Goal: Task Accomplishment & Management: Use online tool/utility

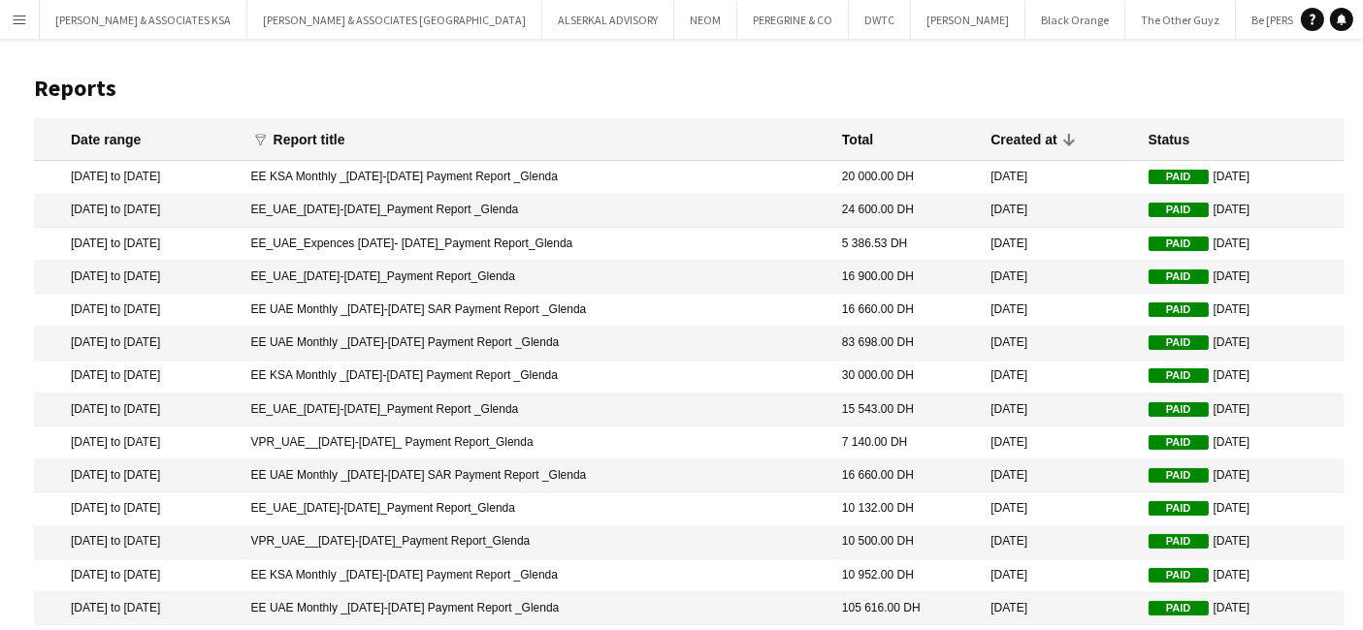
scroll to position [0, 382]
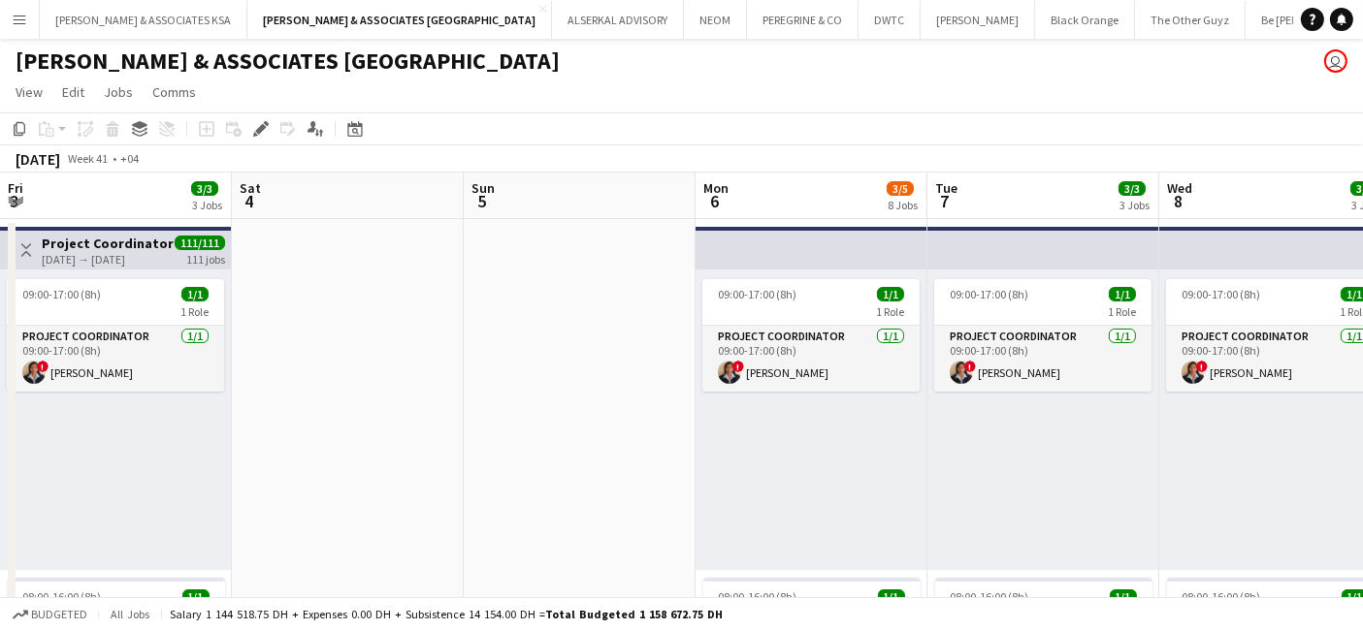
scroll to position [0, 725]
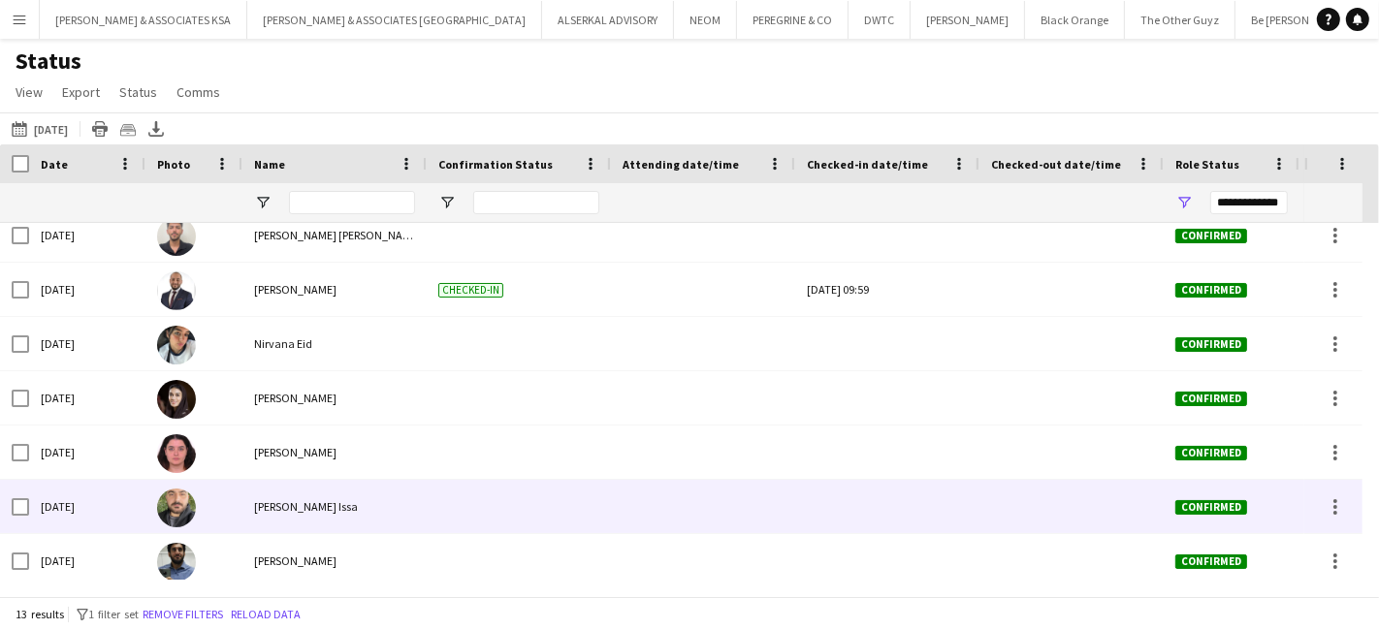
scroll to position [348, 0]
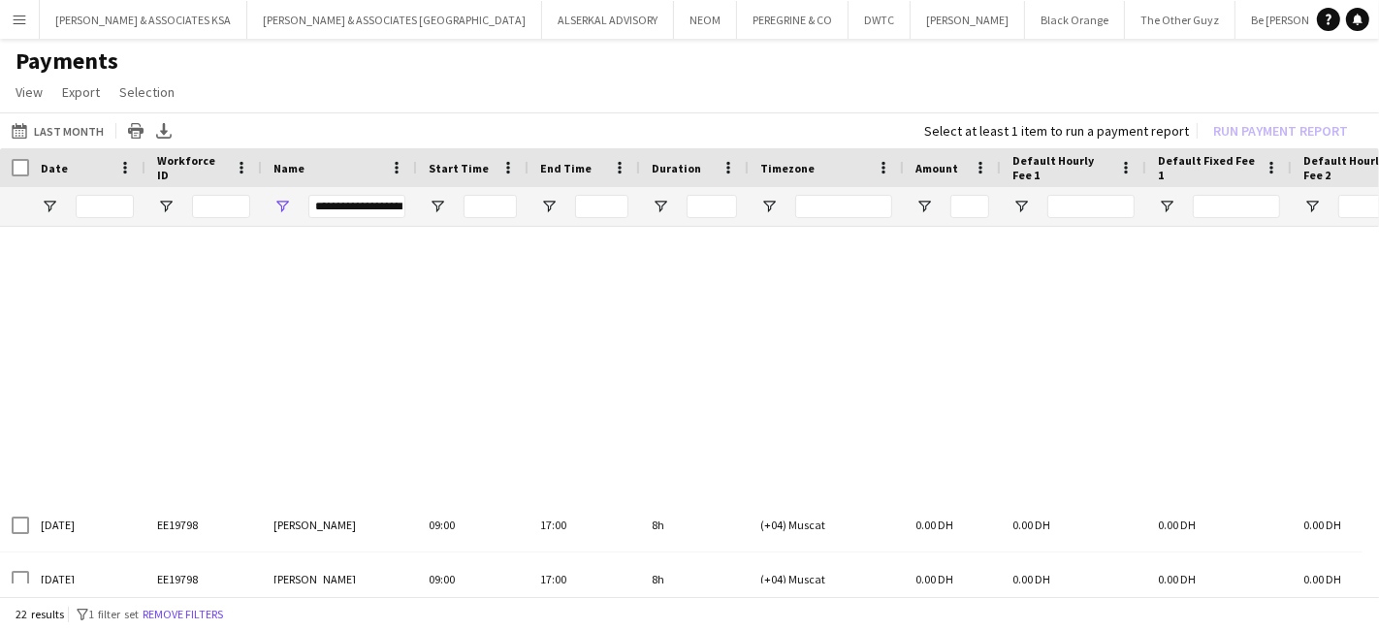
scroll to position [837, 0]
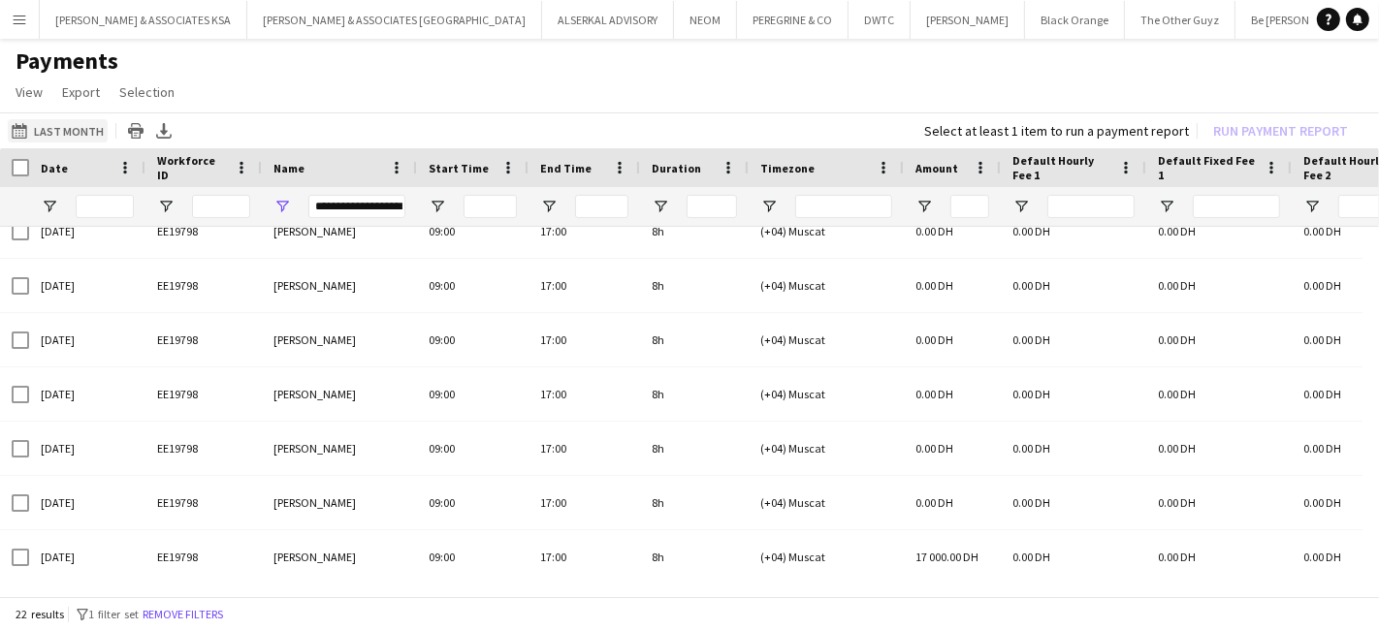
click at [56, 125] on button "Last Month Last Month" at bounding box center [58, 130] width 100 height 23
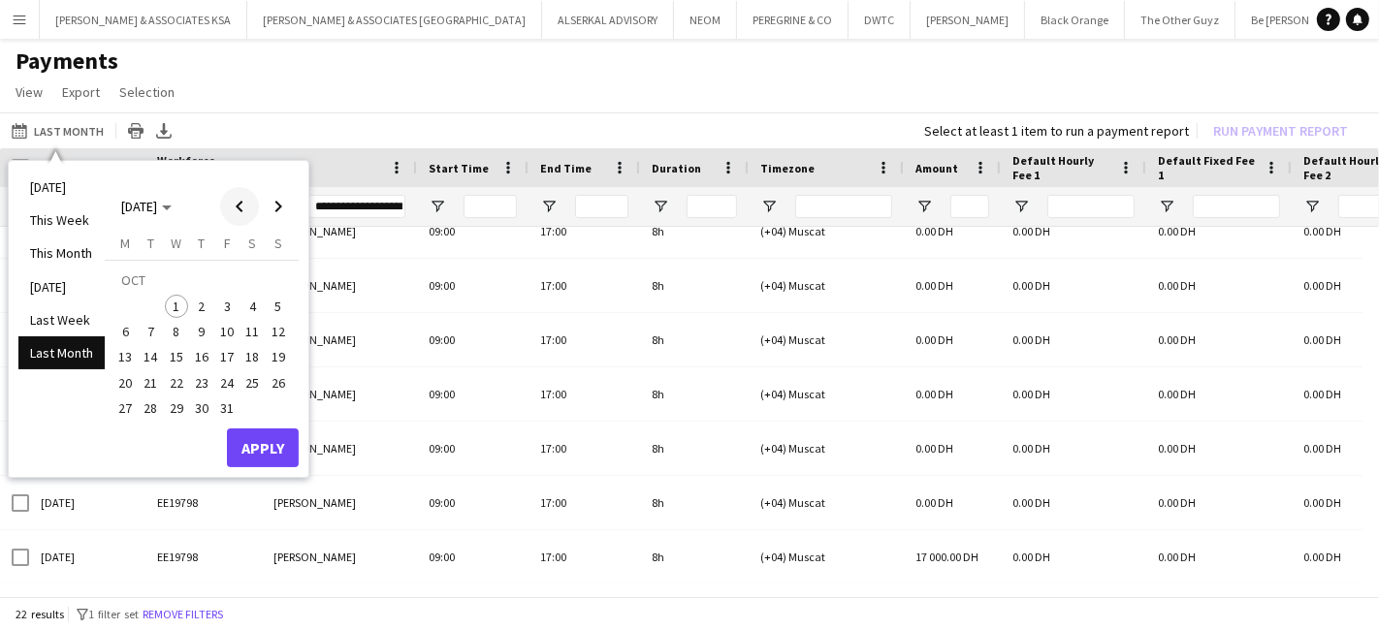
click at [241, 214] on span "Previous month" at bounding box center [239, 206] width 39 height 39
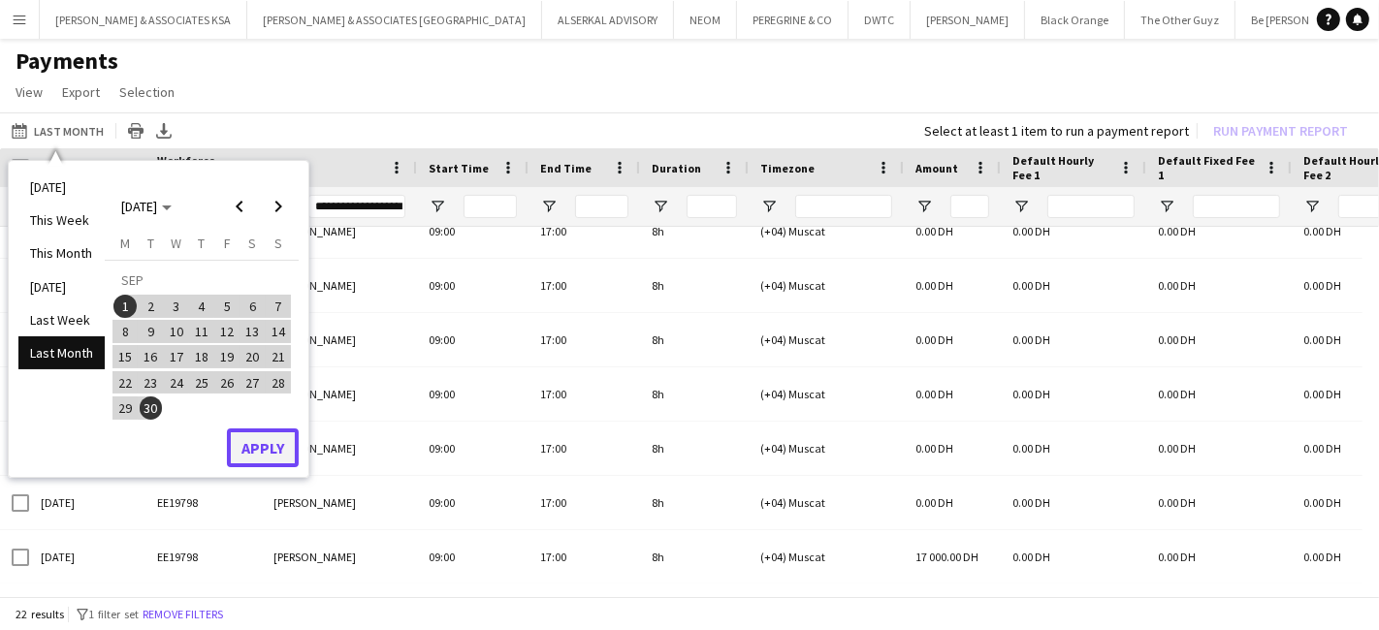
click at [253, 453] on button "Apply" at bounding box center [263, 448] width 72 height 39
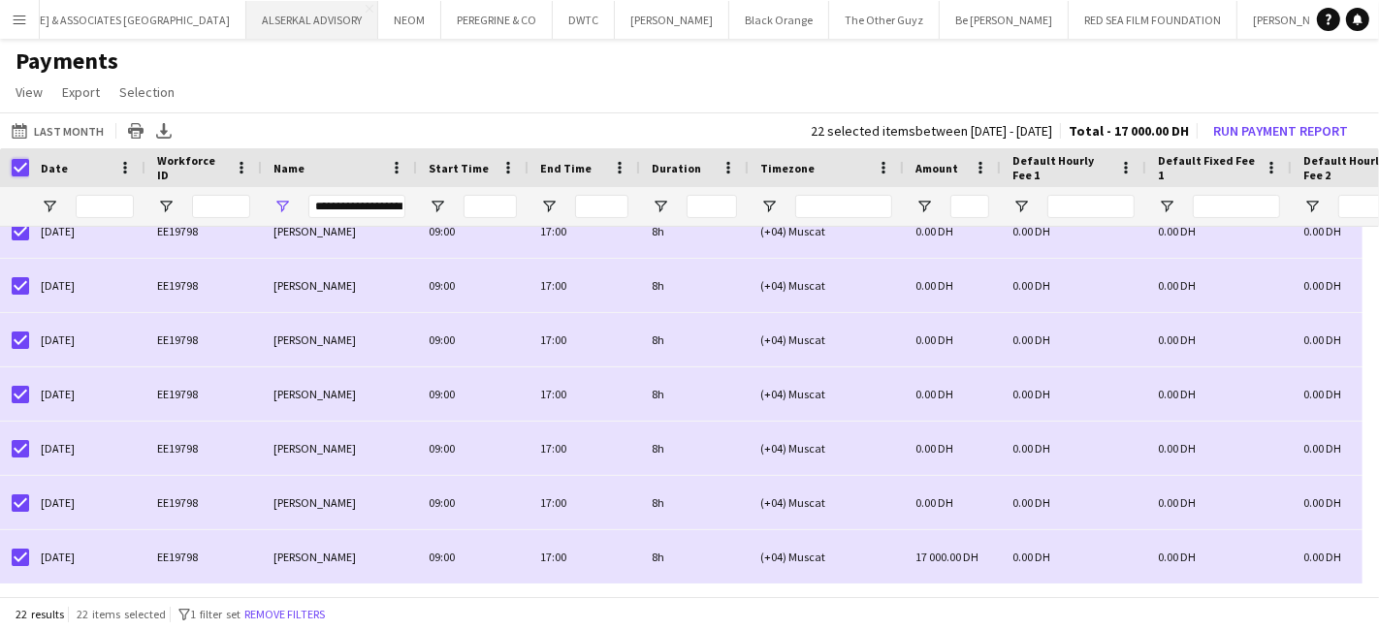
scroll to position [0, 291]
click at [251, 12] on button "ALSERKAL ADVISORY Close" at bounding box center [317, 20] width 132 height 38
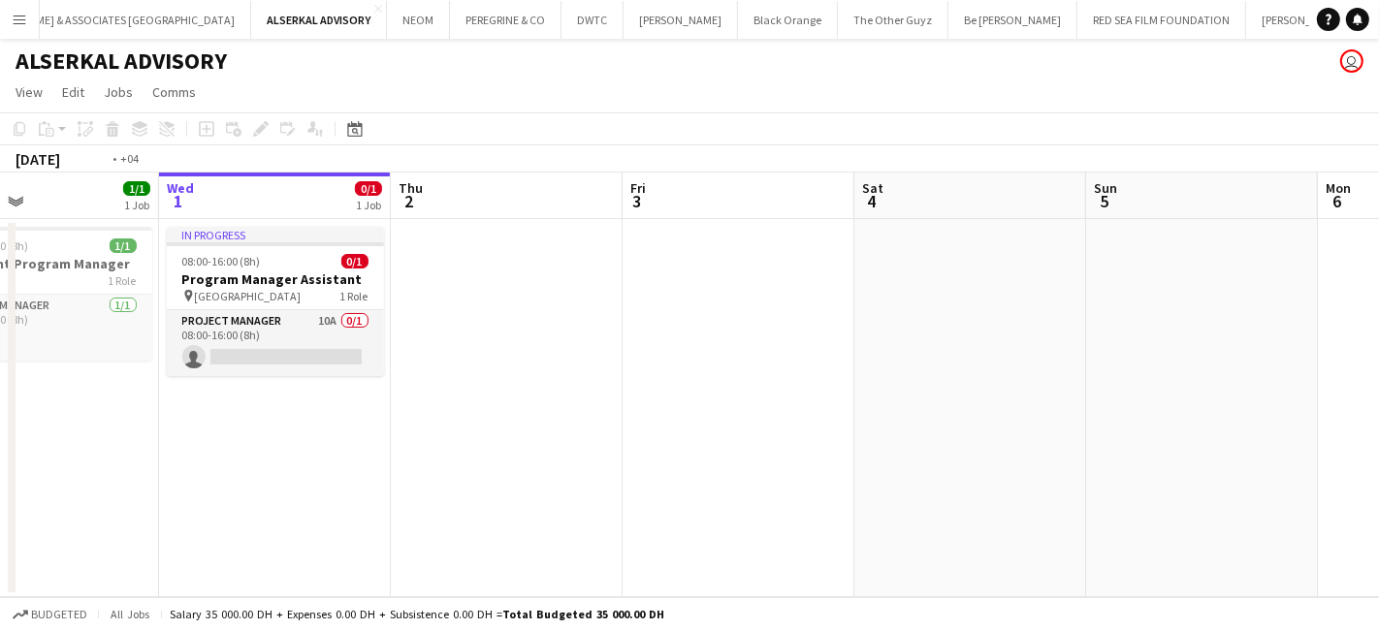
scroll to position [0, 599]
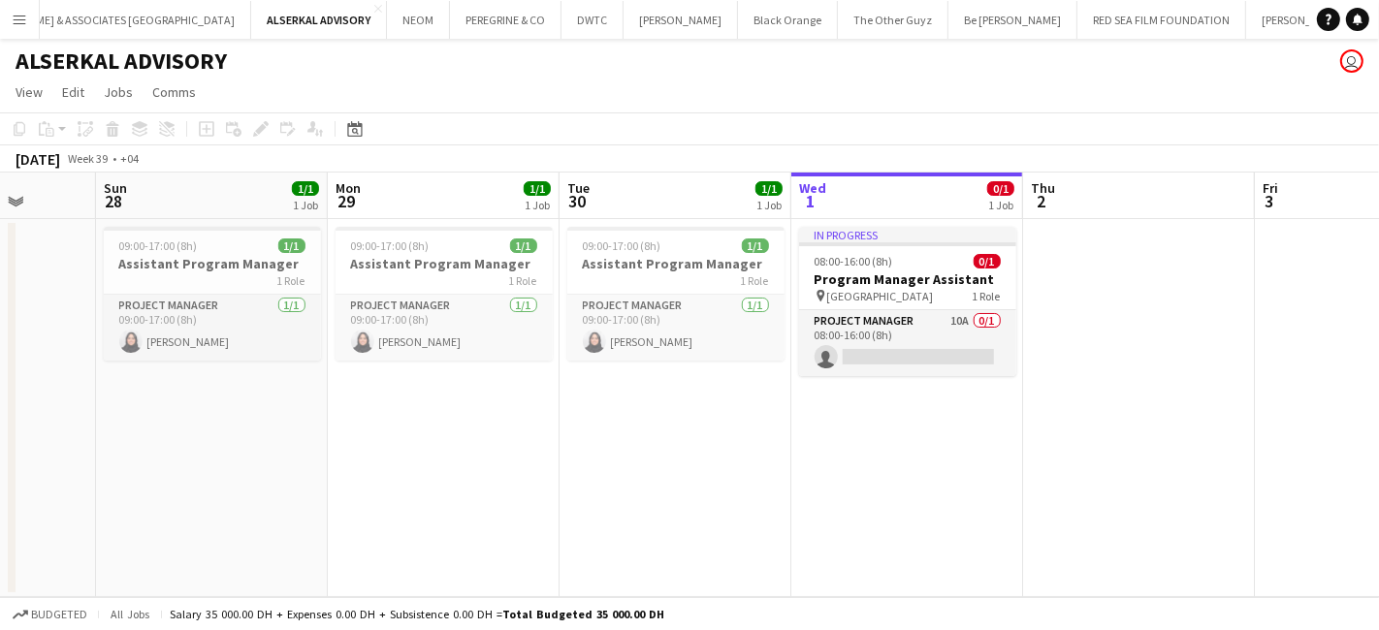
drag, startPoint x: 286, startPoint y: 430, endPoint x: 845, endPoint y: 447, distance: 558.9
click at [845, 447] on app-calendar-viewport "Thu 25 1/1 1 Job Fri 26 Sat 27 Sun 28 1/1 1 Job Mon 29 1/1 1 Job Tue 30 1/1 1 J…" at bounding box center [689, 385] width 1379 height 425
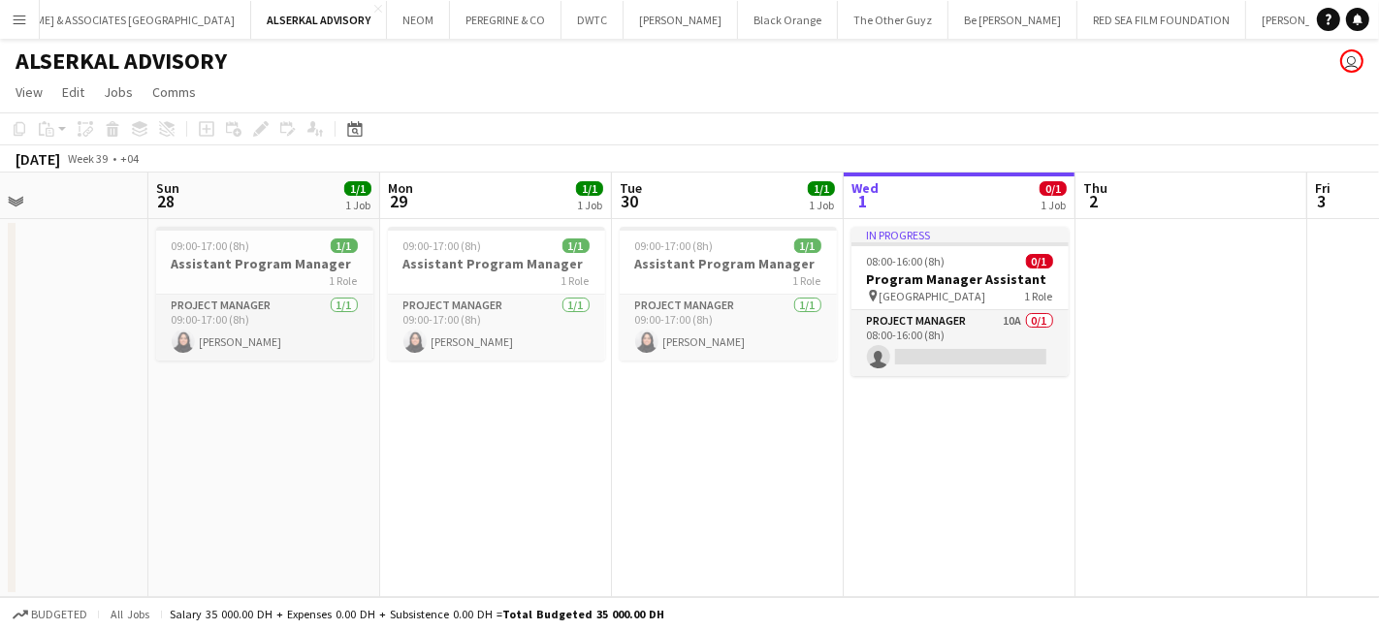
scroll to position [0, 534]
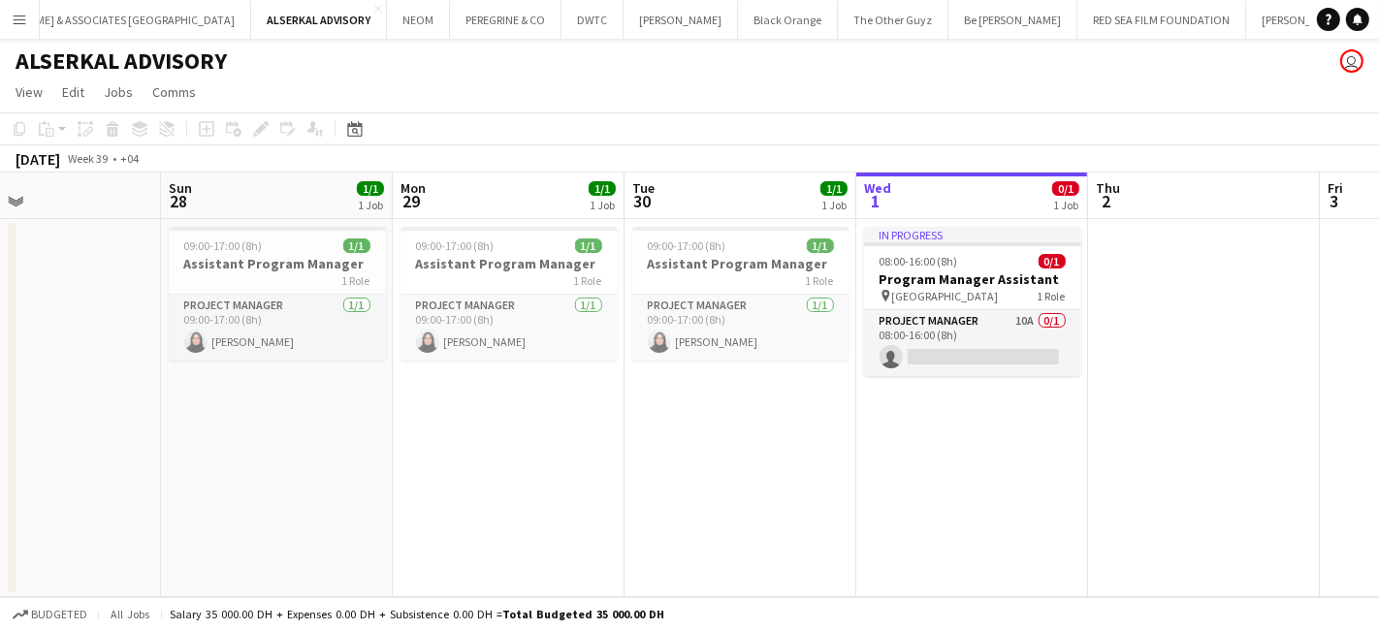
drag, startPoint x: 649, startPoint y: 421, endPoint x: 714, endPoint y: 427, distance: 65.2
click at [714, 427] on app-calendar-viewport "Thu 25 1/1 1 Job Fri 26 Sat 27 Sun 28 1/1 1 Job Mon 29 1/1 1 Job Tue 30 1/1 1 J…" at bounding box center [689, 385] width 1379 height 425
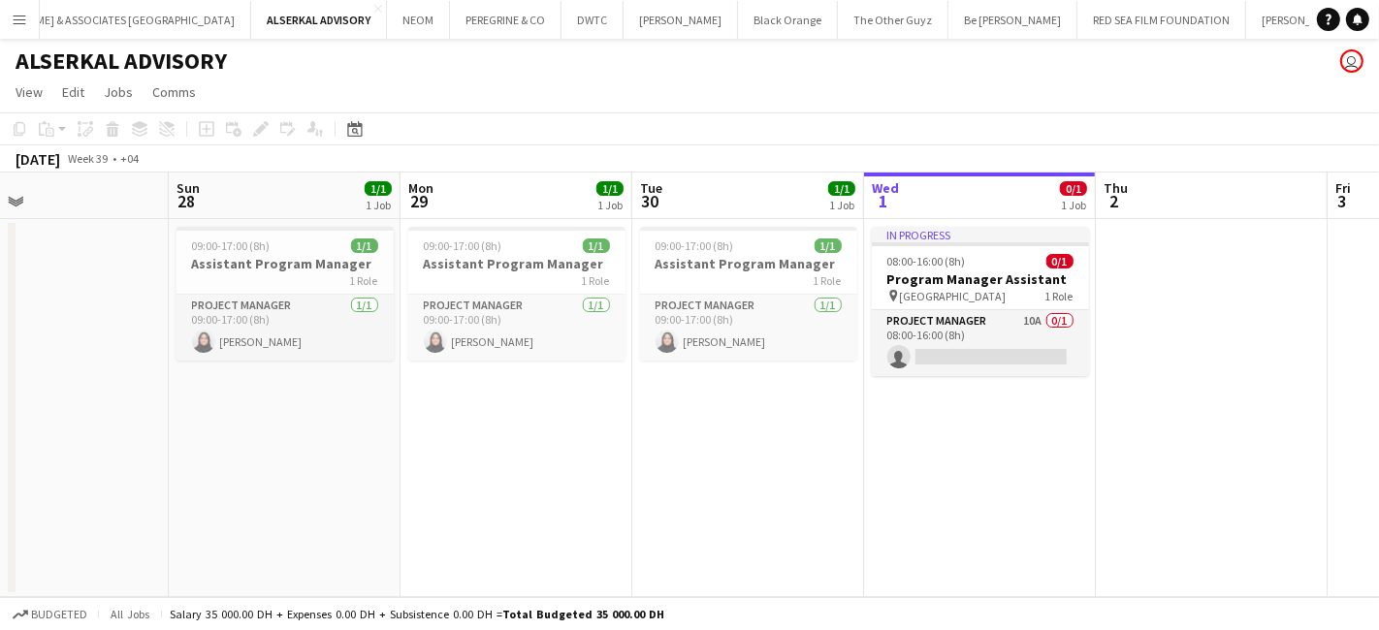
scroll to position [0, 480]
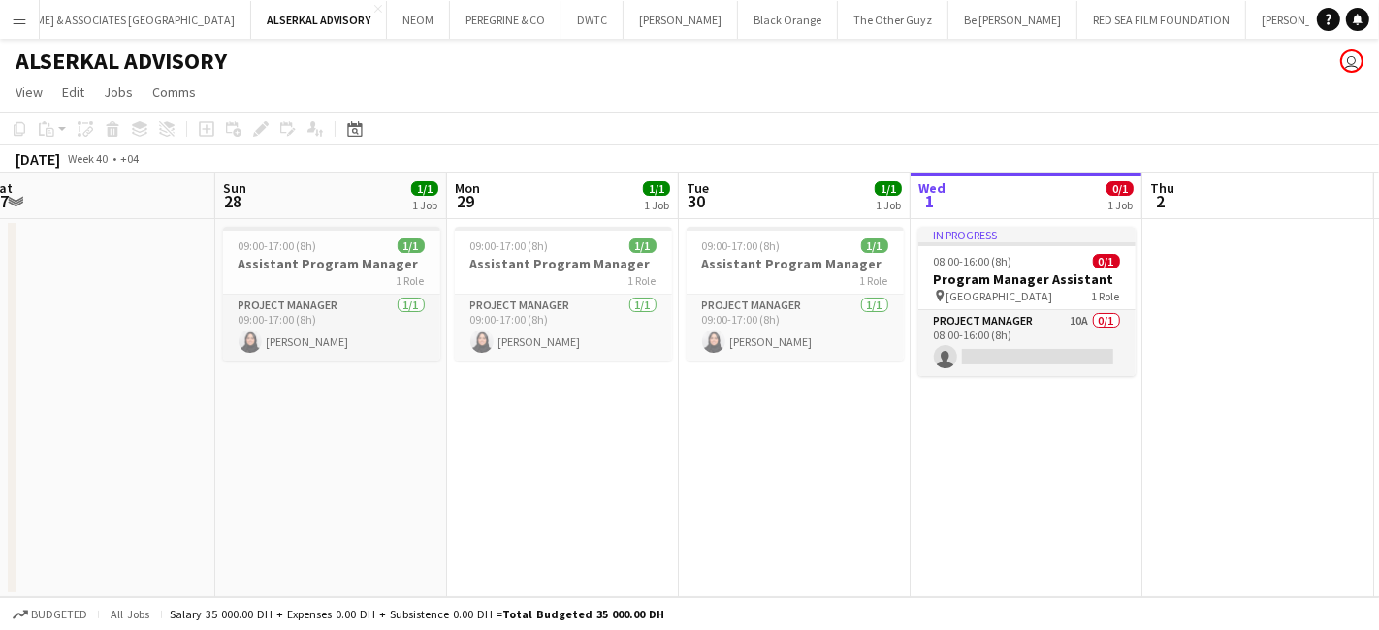
drag, startPoint x: 971, startPoint y: 497, endPoint x: 1025, endPoint y: 544, distance: 72.2
click at [1025, 544] on app-calendar-viewport "Thu 25 1/1 1 Job Fri 26 Sat 27 Sun 28 1/1 1 Job Mon 29 1/1 1 Job Tue 30 1/1 1 J…" at bounding box center [689, 385] width 1379 height 425
click at [524, 298] on app-card-role "Project Manager 1/1 09:00-17:00 (8h) Ekram Balgosoon" at bounding box center [563, 328] width 217 height 66
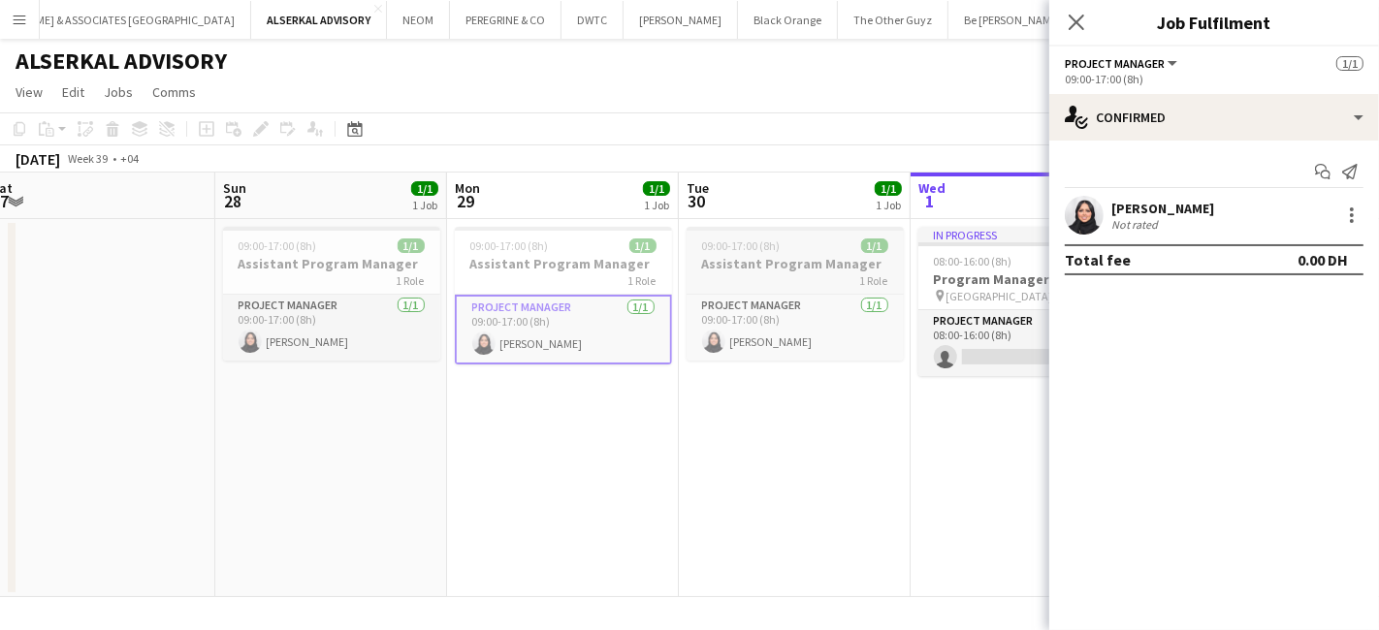
click at [760, 291] on app-job-card "09:00-17:00 (8h) 1/1 Assistant Program Manager 1 Role Project Manager 1/1 09:00…" at bounding box center [795, 294] width 217 height 134
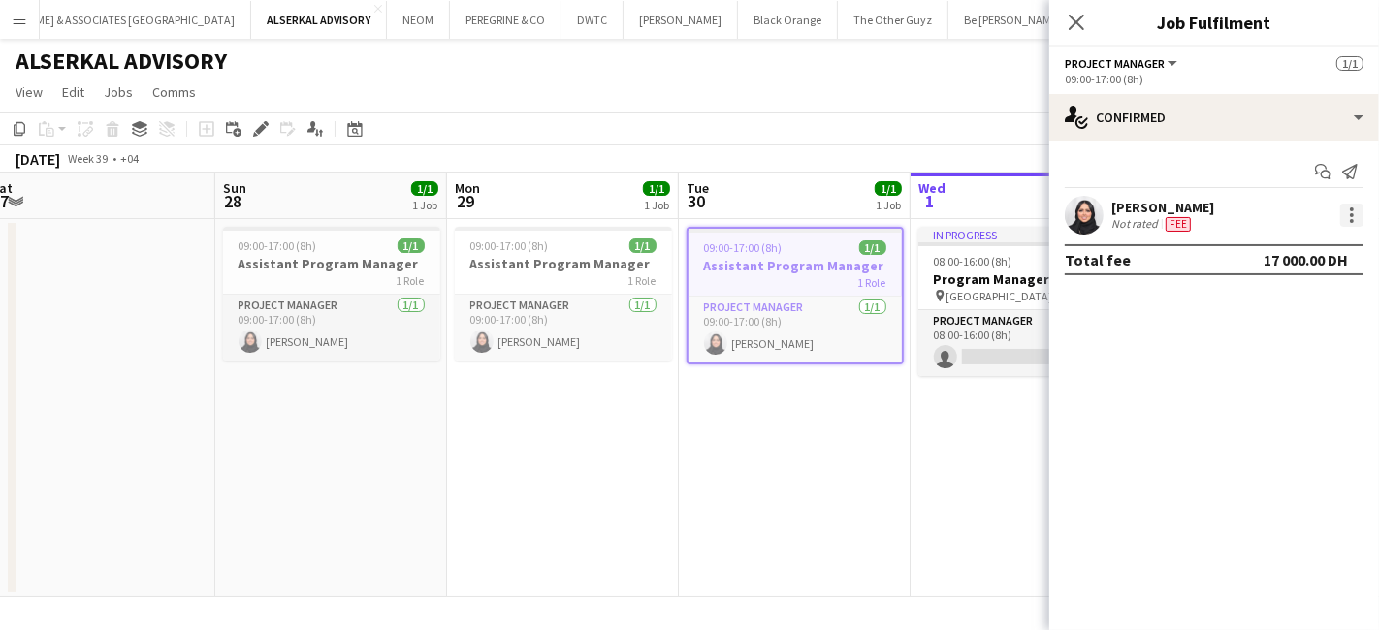
click at [1349, 212] on div at bounding box center [1351, 215] width 23 height 23
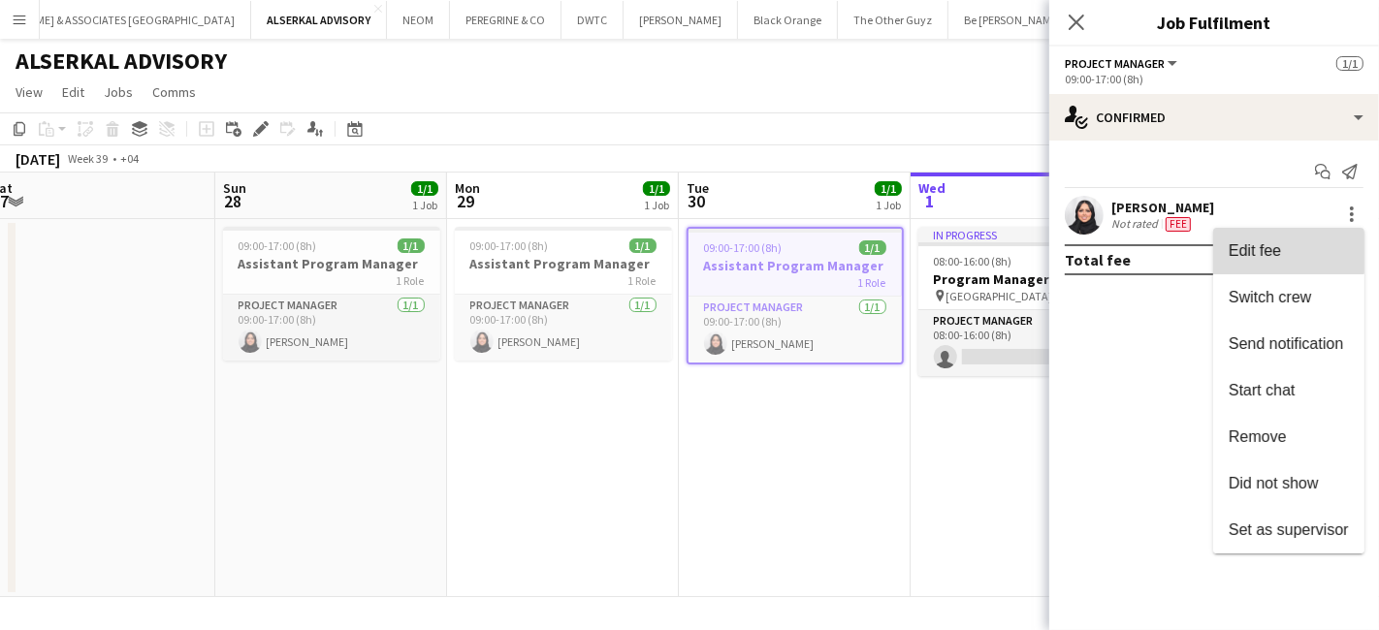
click at [1271, 245] on span "Edit fee" at bounding box center [1255, 250] width 52 height 16
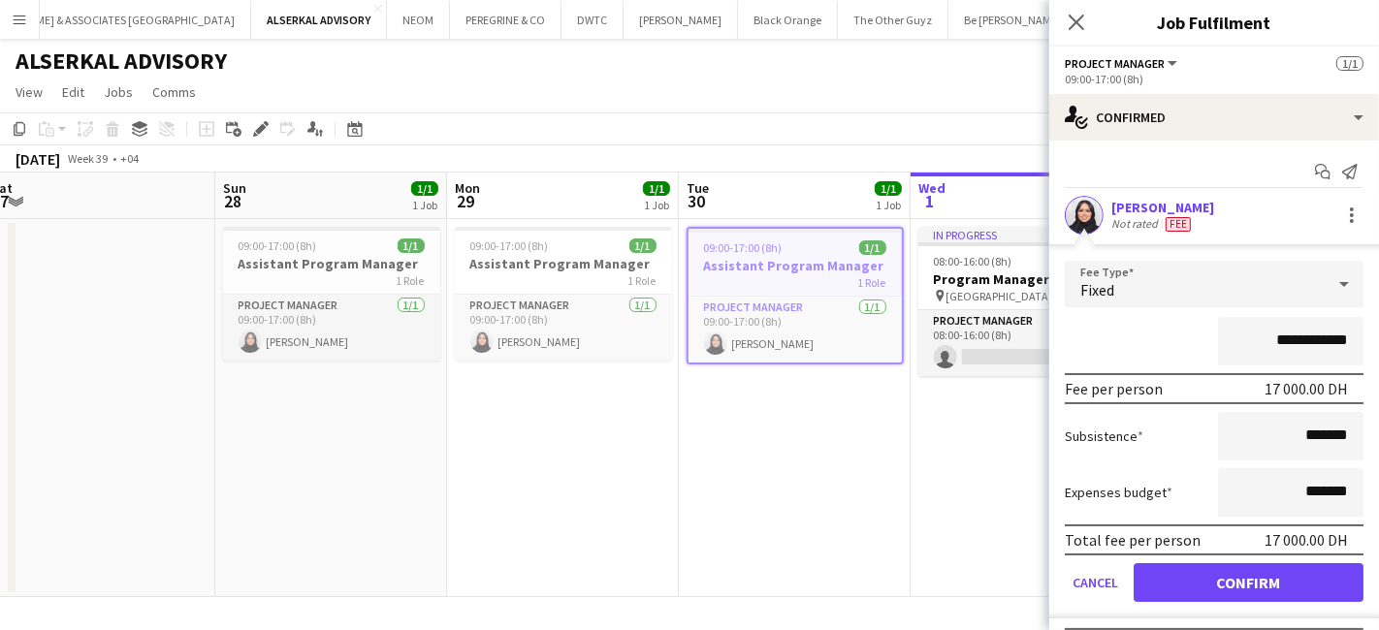
drag, startPoint x: 1288, startPoint y: 339, endPoint x: 1241, endPoint y: 339, distance: 46.6
click at [1241, 339] on input "**********" at bounding box center [1290, 341] width 145 height 48
type input "**********"
click at [1274, 583] on button "Confirm" at bounding box center [1249, 583] width 230 height 39
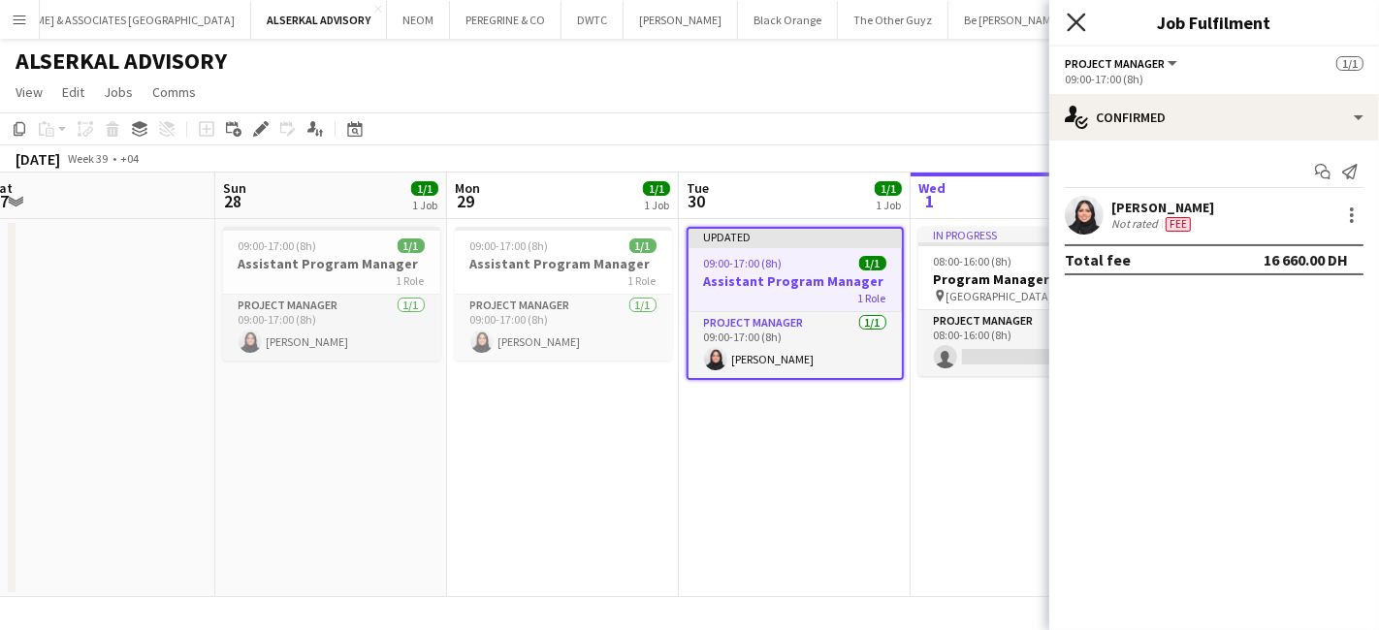
click at [1075, 18] on icon "Close pop-in" at bounding box center [1076, 22] width 18 height 18
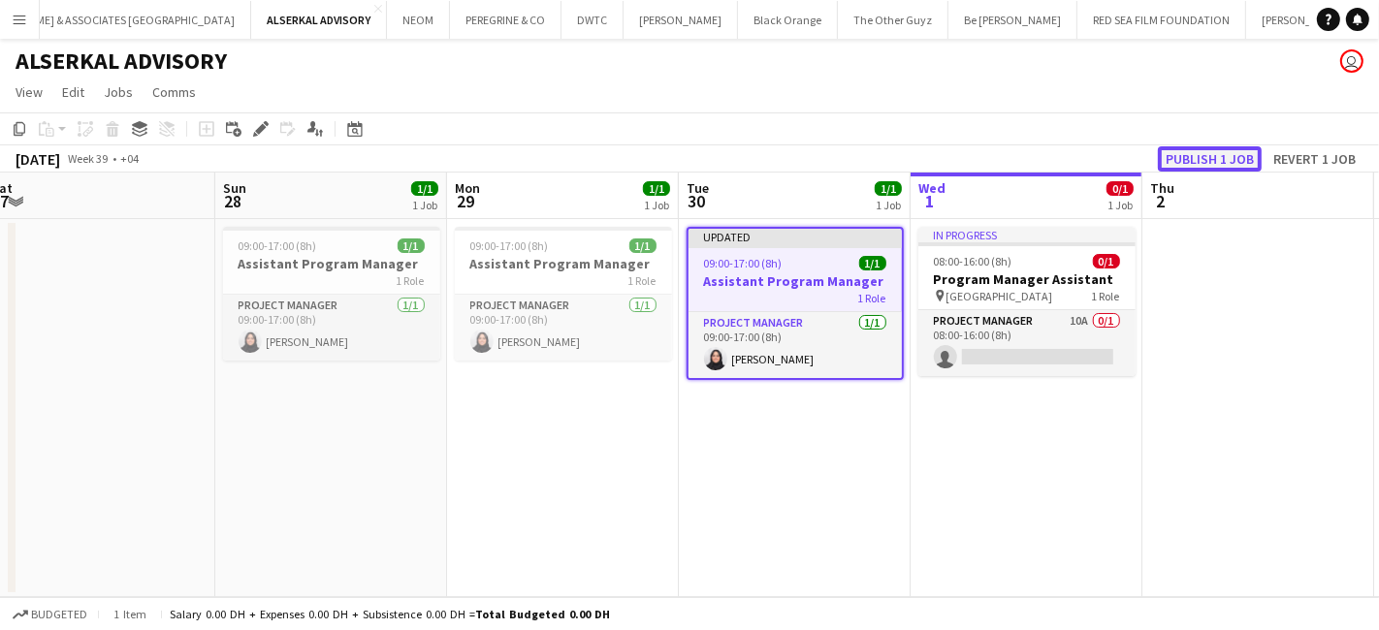
click at [1195, 157] on button "Publish 1 job" at bounding box center [1210, 158] width 104 height 25
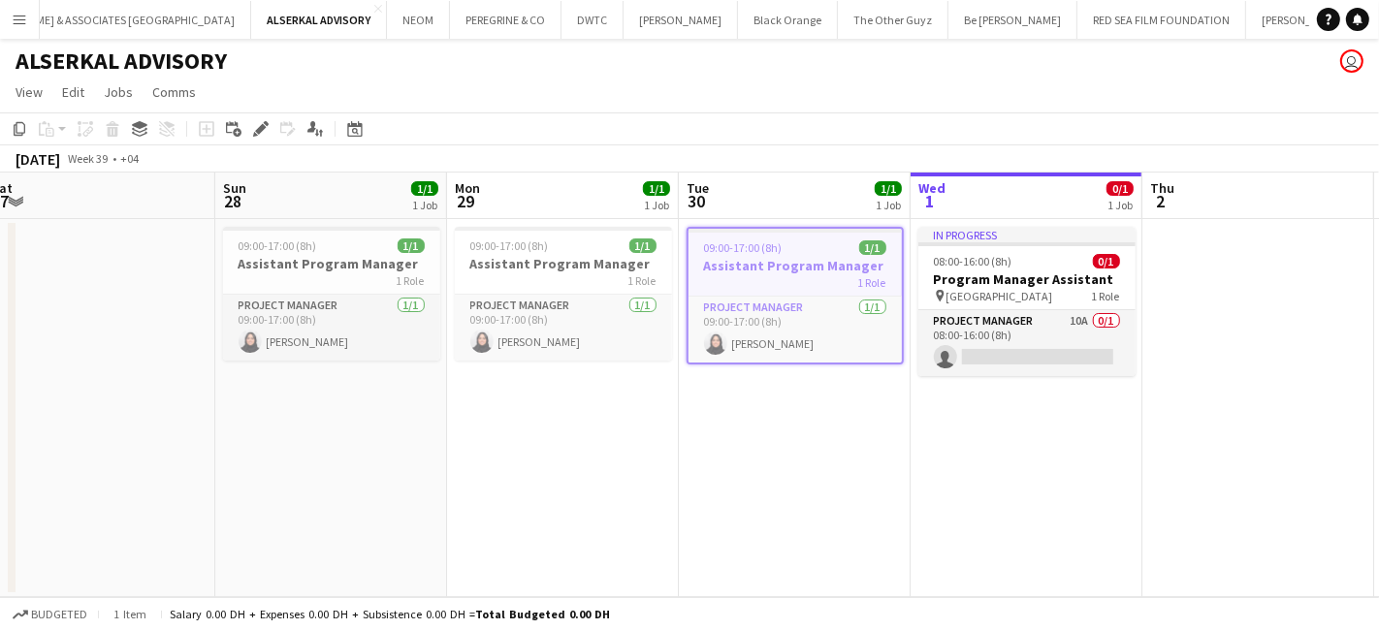
click at [29, 20] on button "Menu" at bounding box center [19, 19] width 39 height 39
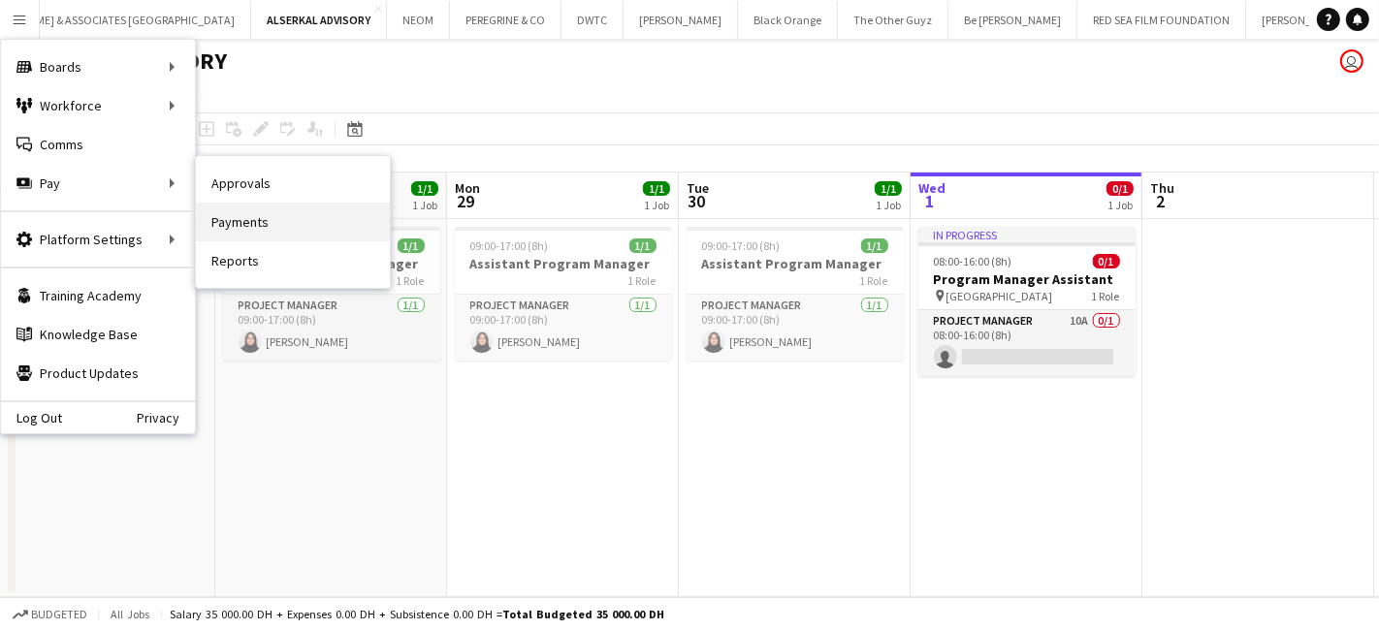
click at [230, 223] on link "Payments" at bounding box center [293, 222] width 194 height 39
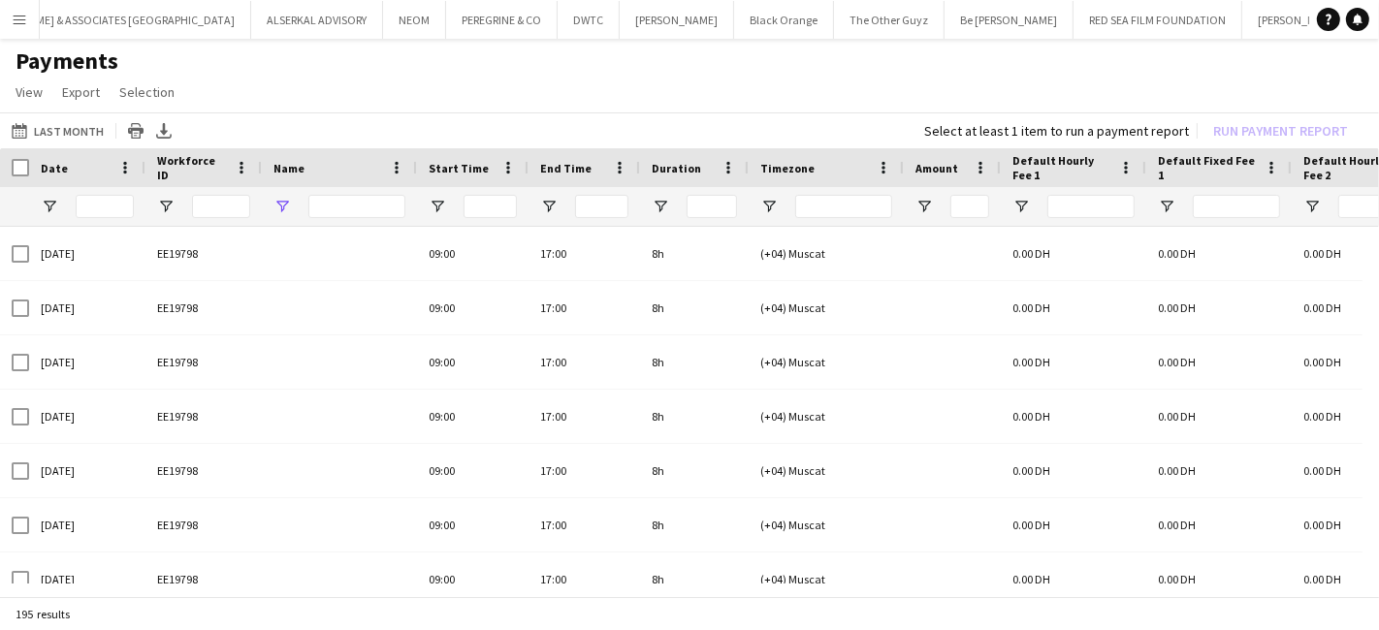
type input "**********"
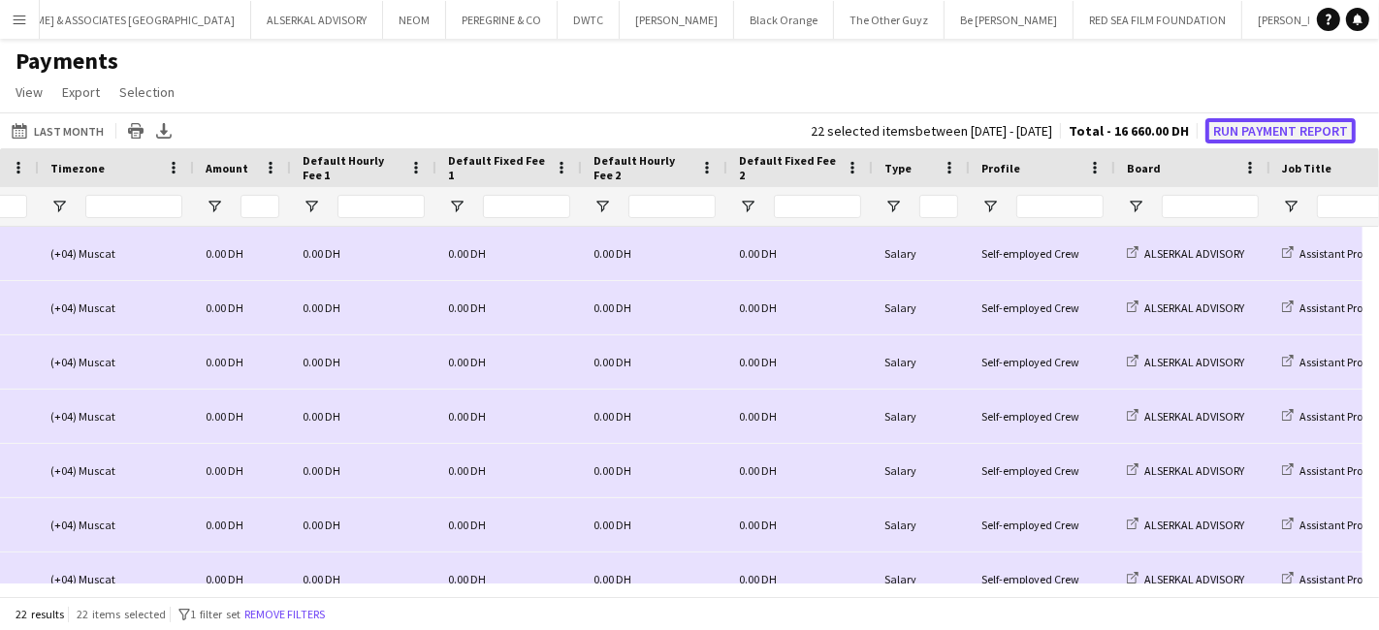
click at [1251, 128] on button "Run Payment Report" at bounding box center [1281, 130] width 150 height 25
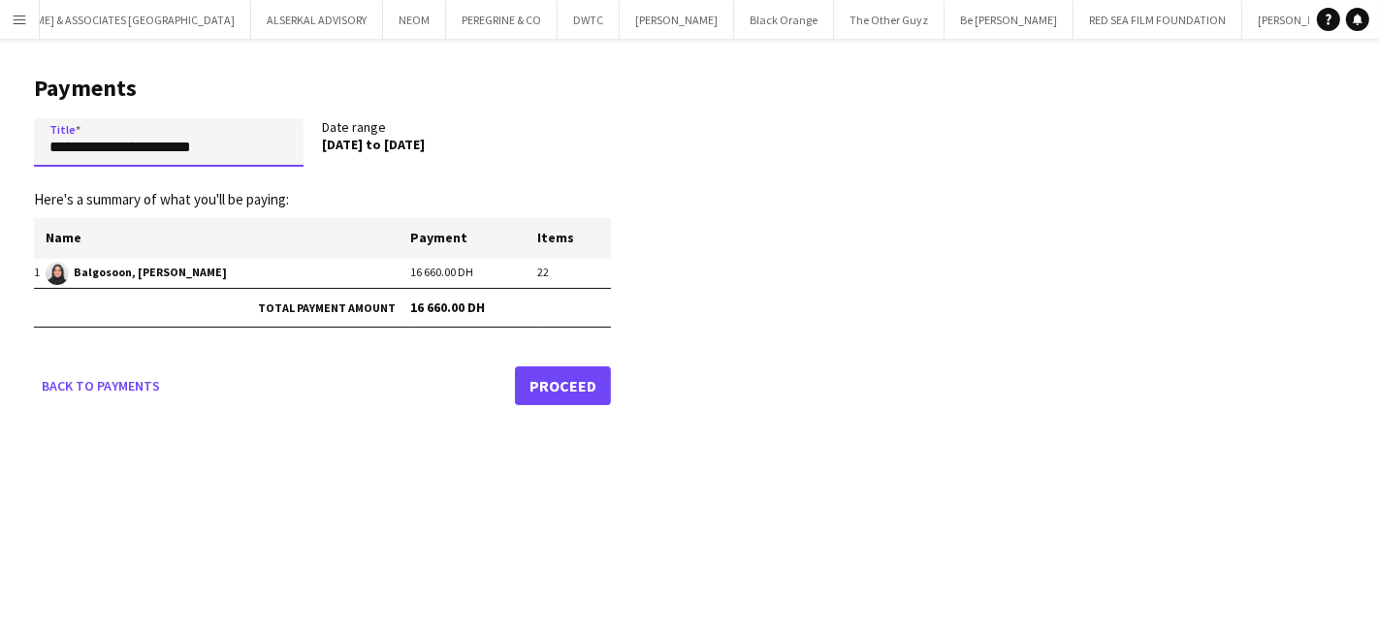
drag, startPoint x: 235, startPoint y: 150, endPoint x: -113, endPoint y: 130, distance: 348.8
click at [0, 130] on html "Menu Boards Boards Boards All jobs Status Workforce Workforce My Workforce Recr…" at bounding box center [689, 315] width 1379 height 630
paste input "**********"
type input "**********"
click at [564, 387] on link "Proceed" at bounding box center [563, 385] width 96 height 39
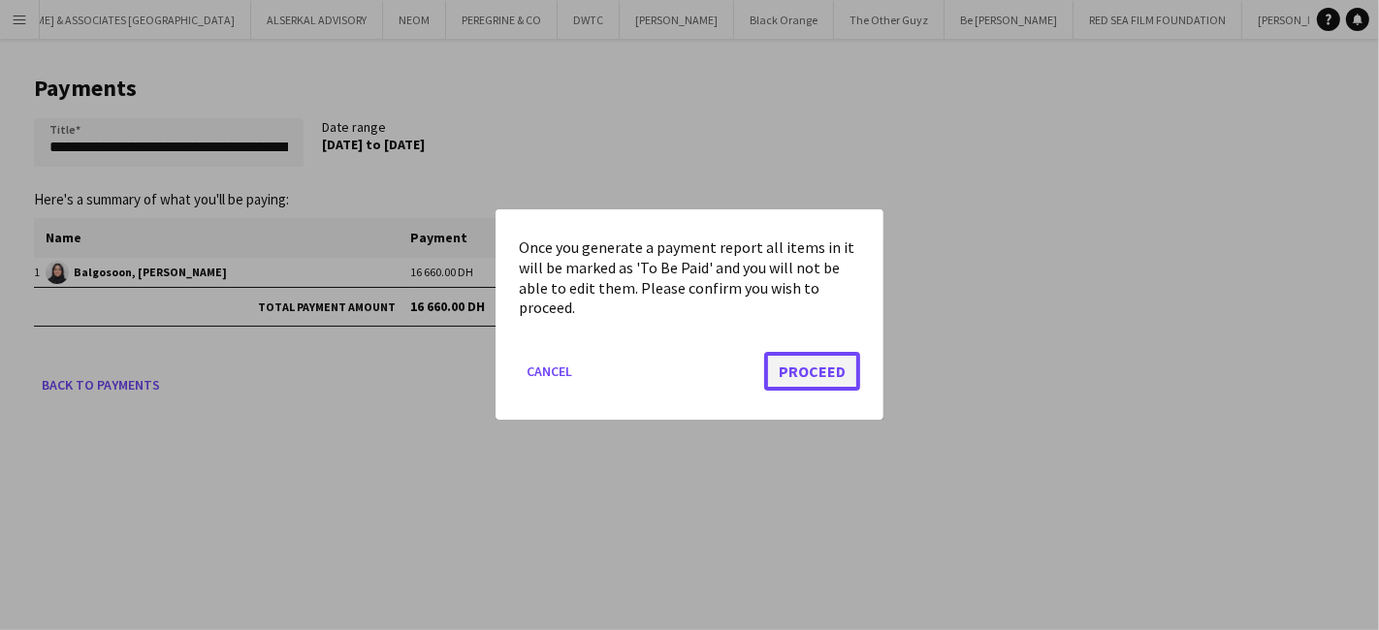
click at [831, 374] on button "Proceed" at bounding box center [812, 372] width 96 height 39
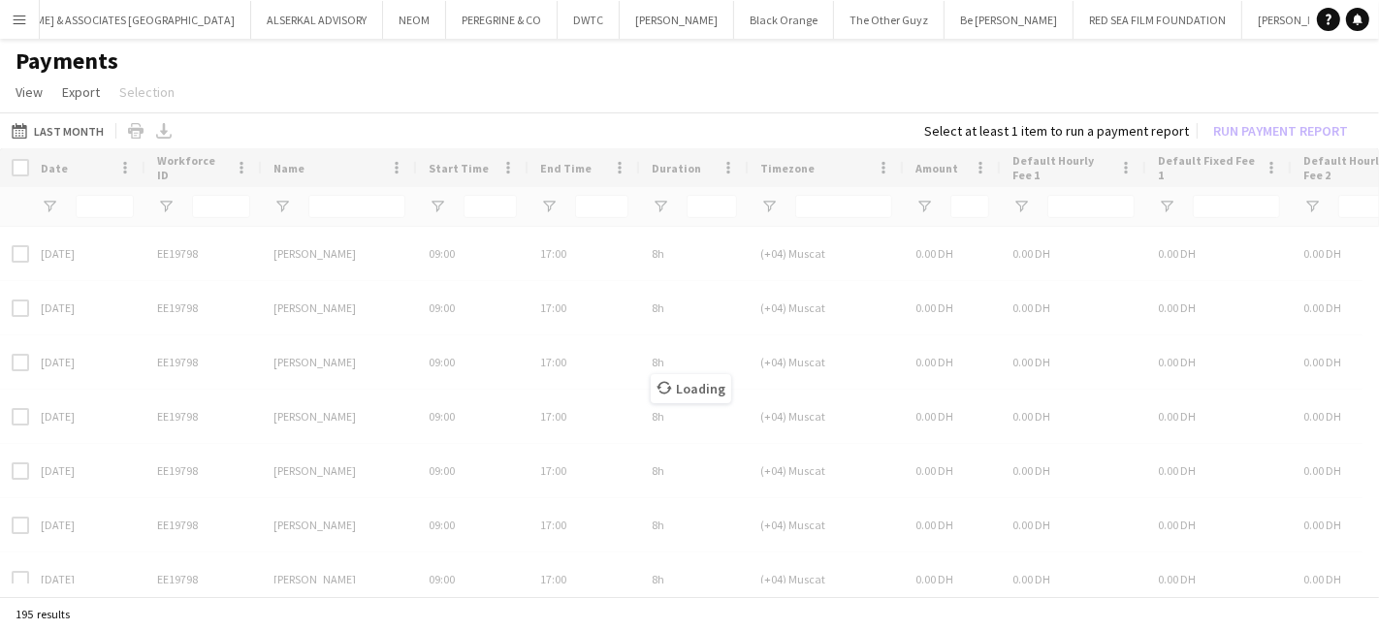
click at [16, 12] on app-icon "Menu" at bounding box center [20, 20] width 16 height 16
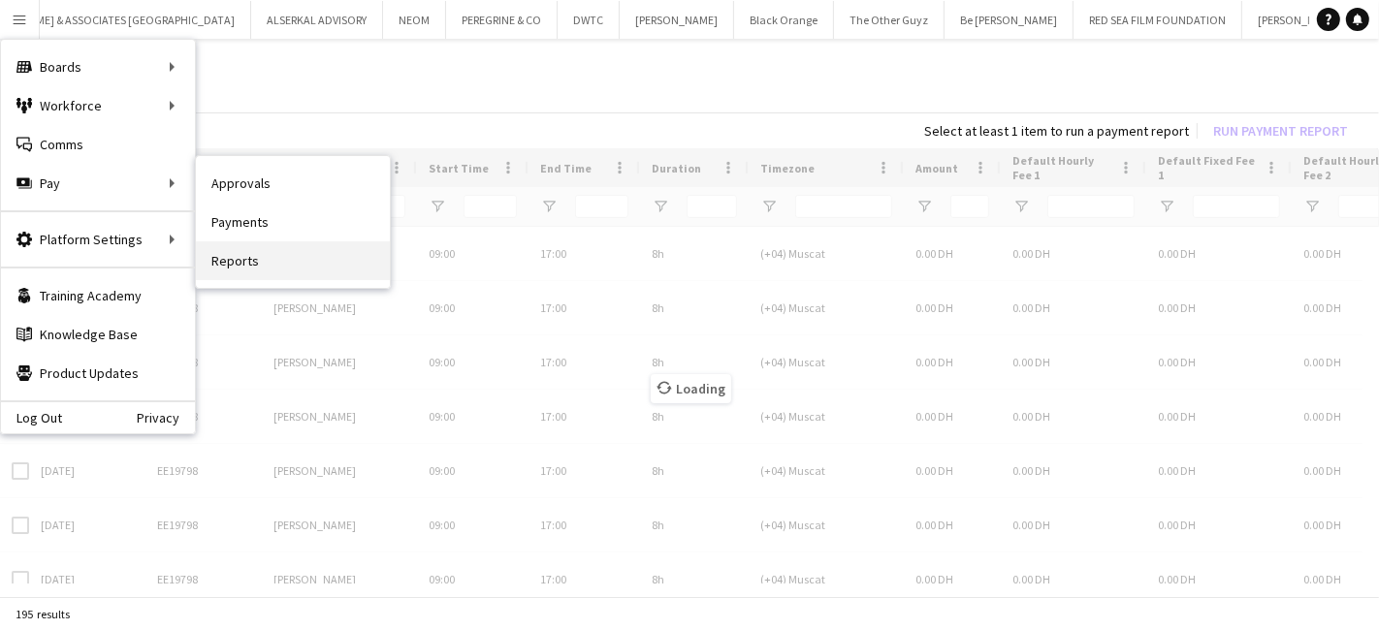
click at [243, 250] on link "Reports" at bounding box center [293, 261] width 194 height 39
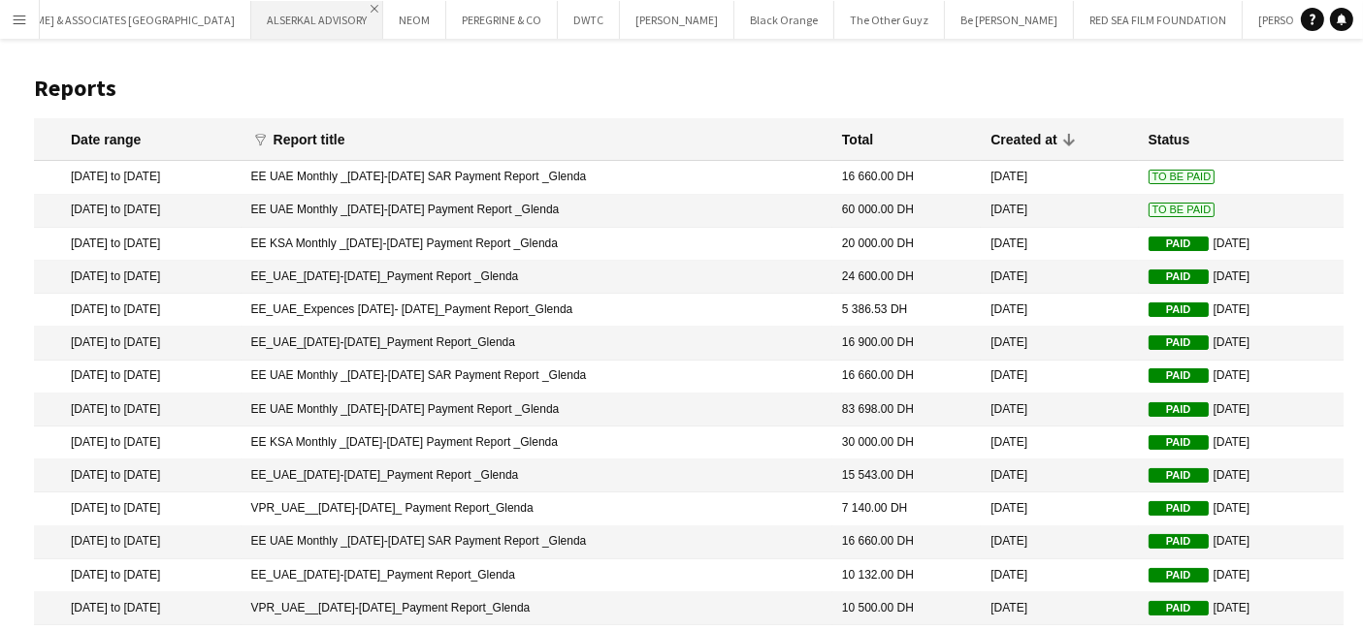
click at [371, 7] on app-icon "Close" at bounding box center [375, 9] width 8 height 8
click at [11, 18] on button "Menu" at bounding box center [19, 19] width 39 height 39
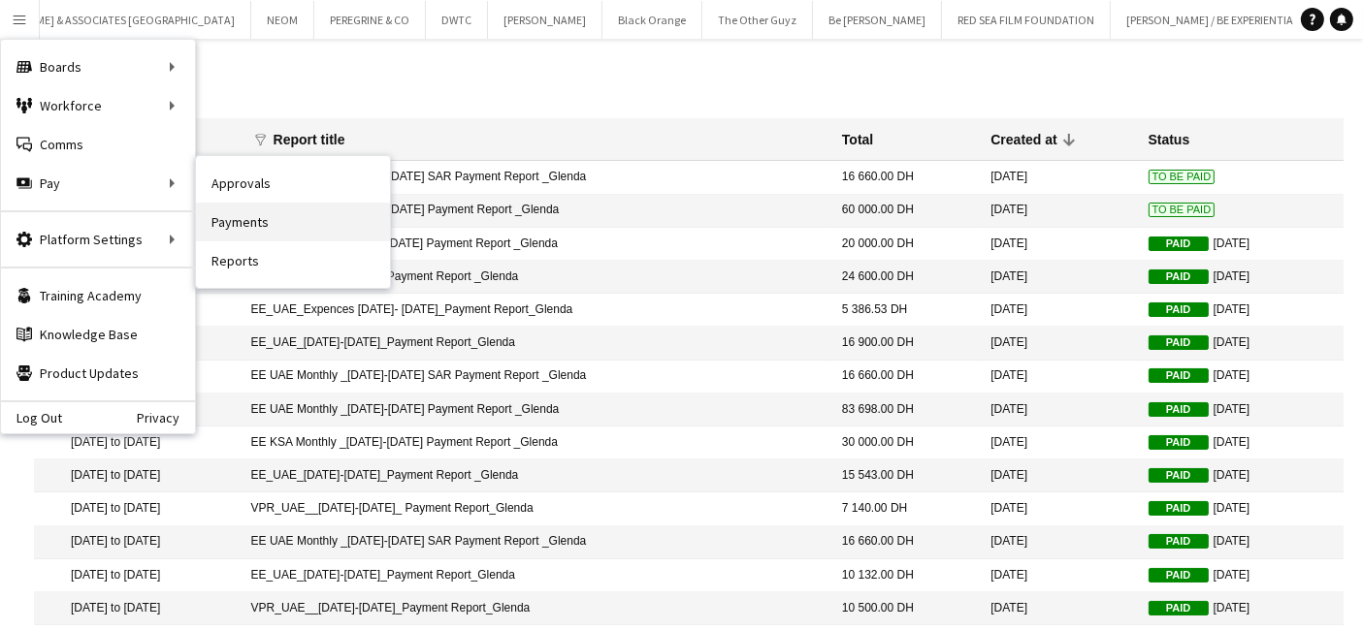
click at [230, 213] on link "Payments" at bounding box center [293, 222] width 194 height 39
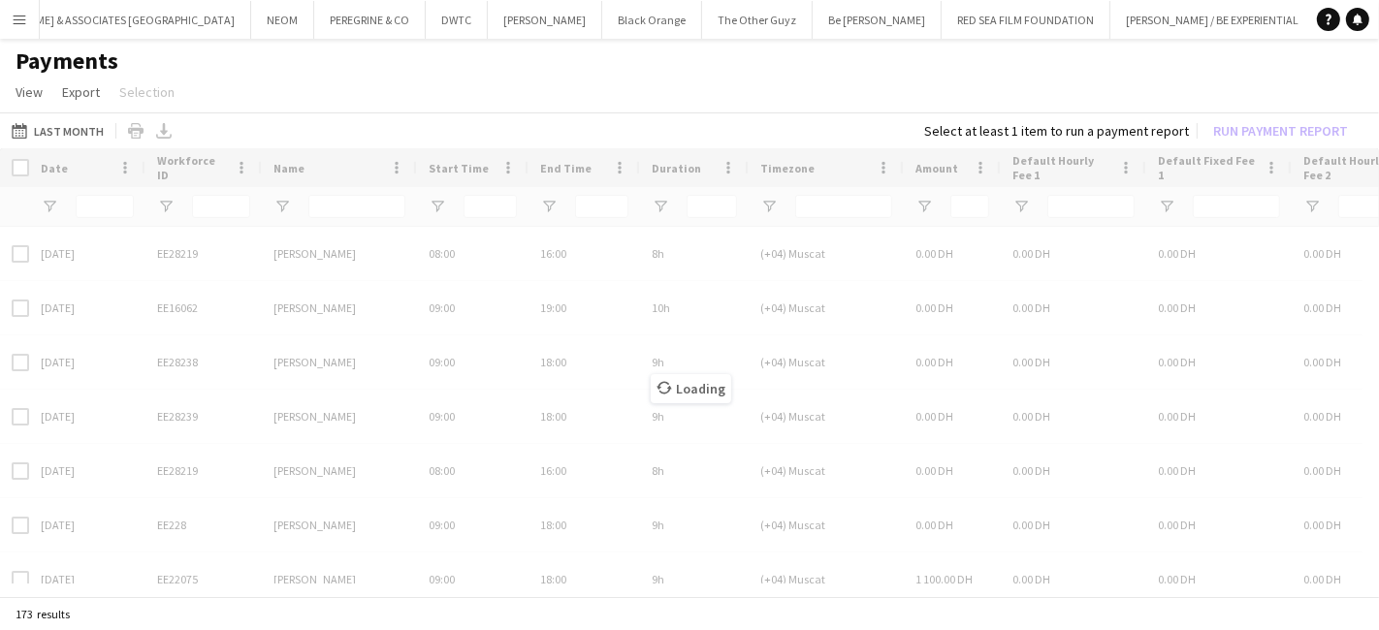
type input "***"
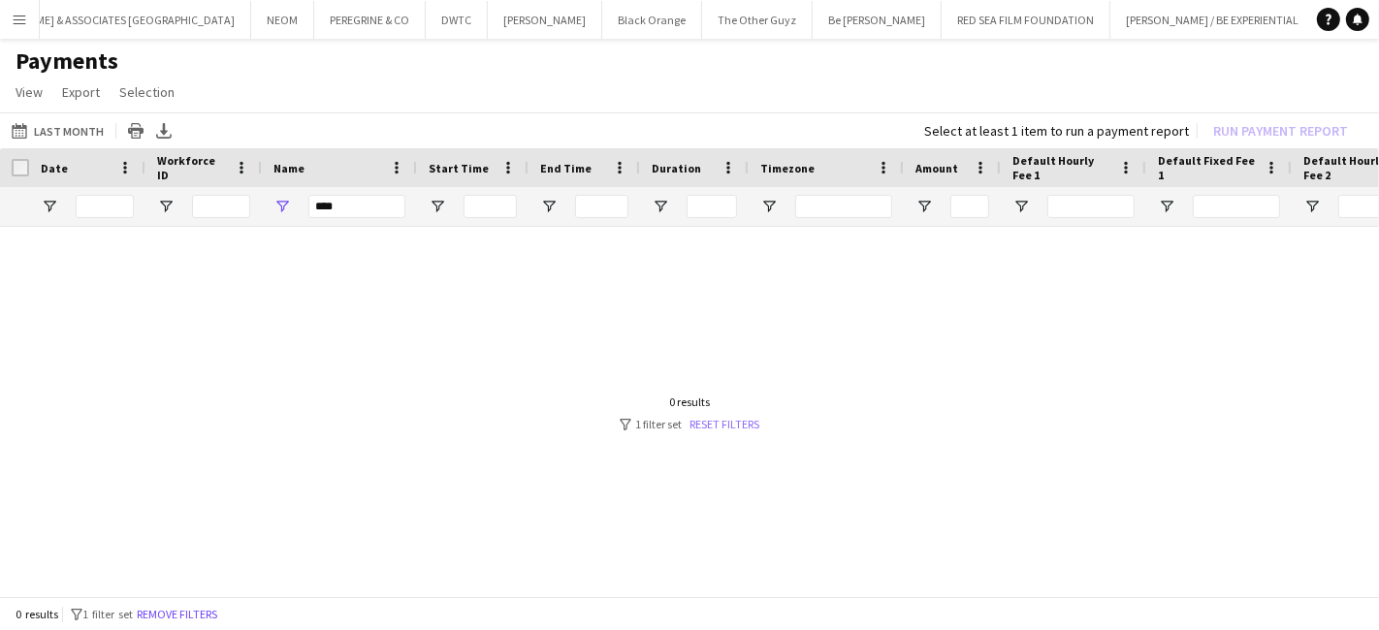
click at [723, 425] on link "Reset filters" at bounding box center [725, 424] width 70 height 15
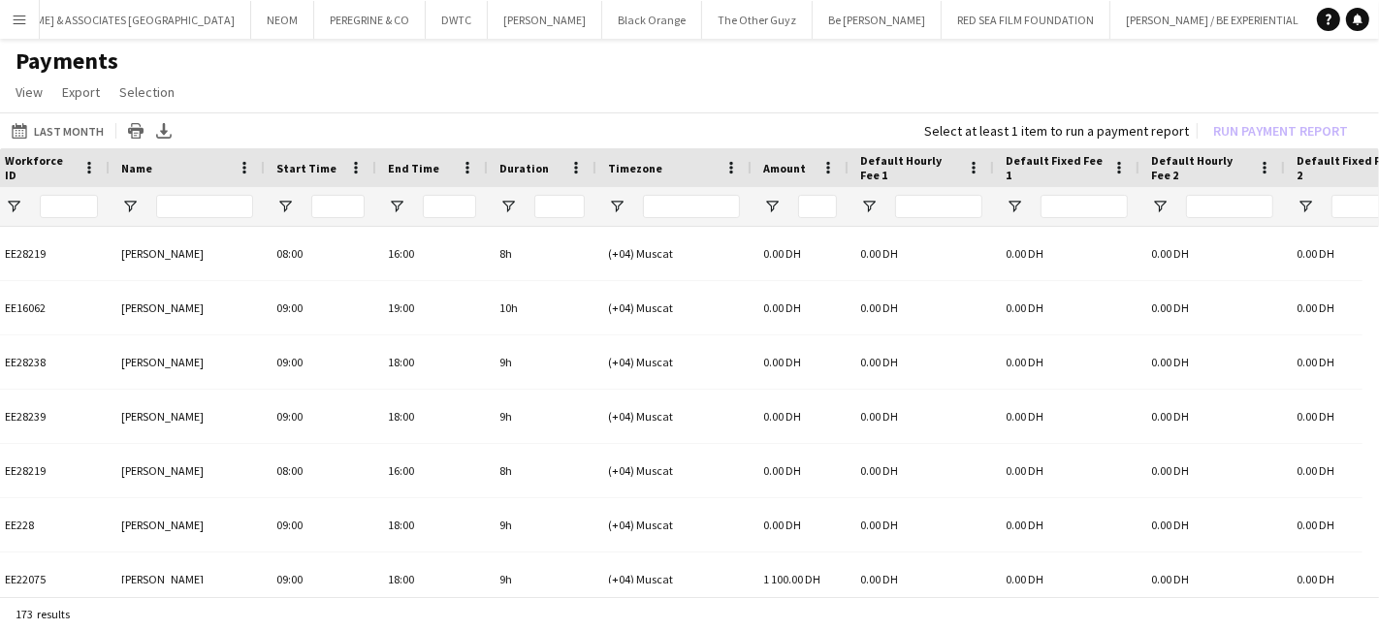
scroll to position [0, 208]
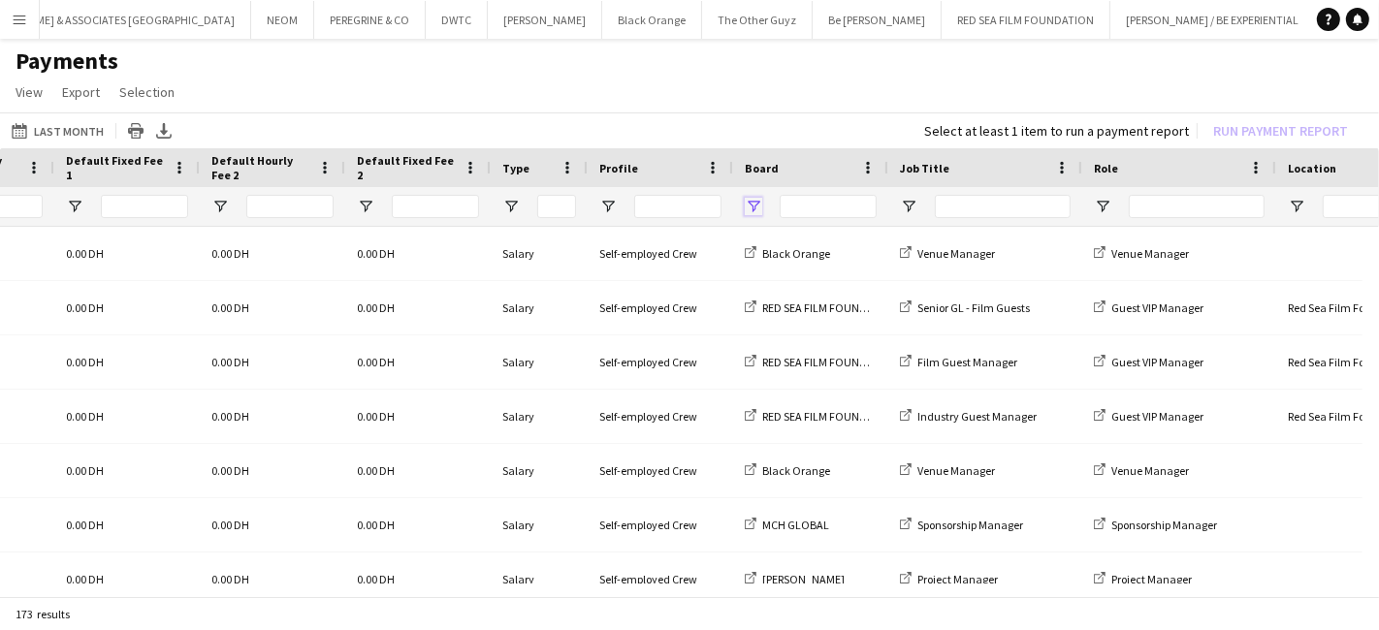
click at [758, 202] on span "Open Filter Menu" at bounding box center [753, 206] width 17 height 17
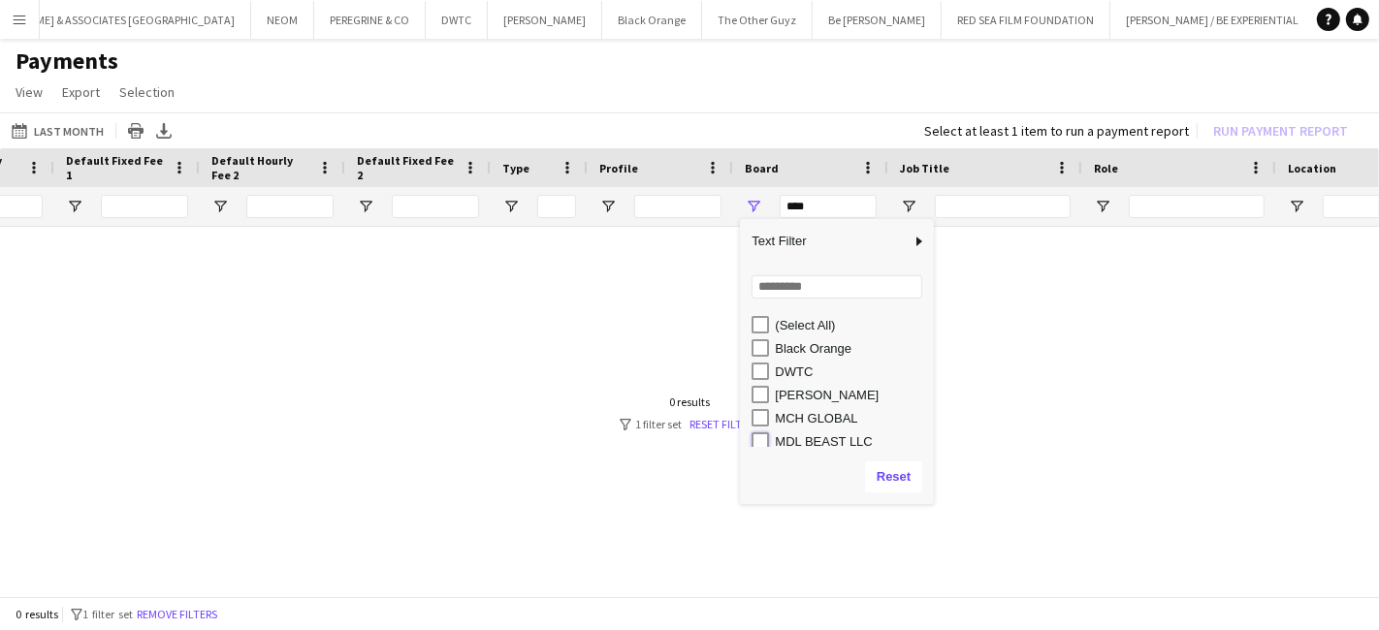
type input "**********"
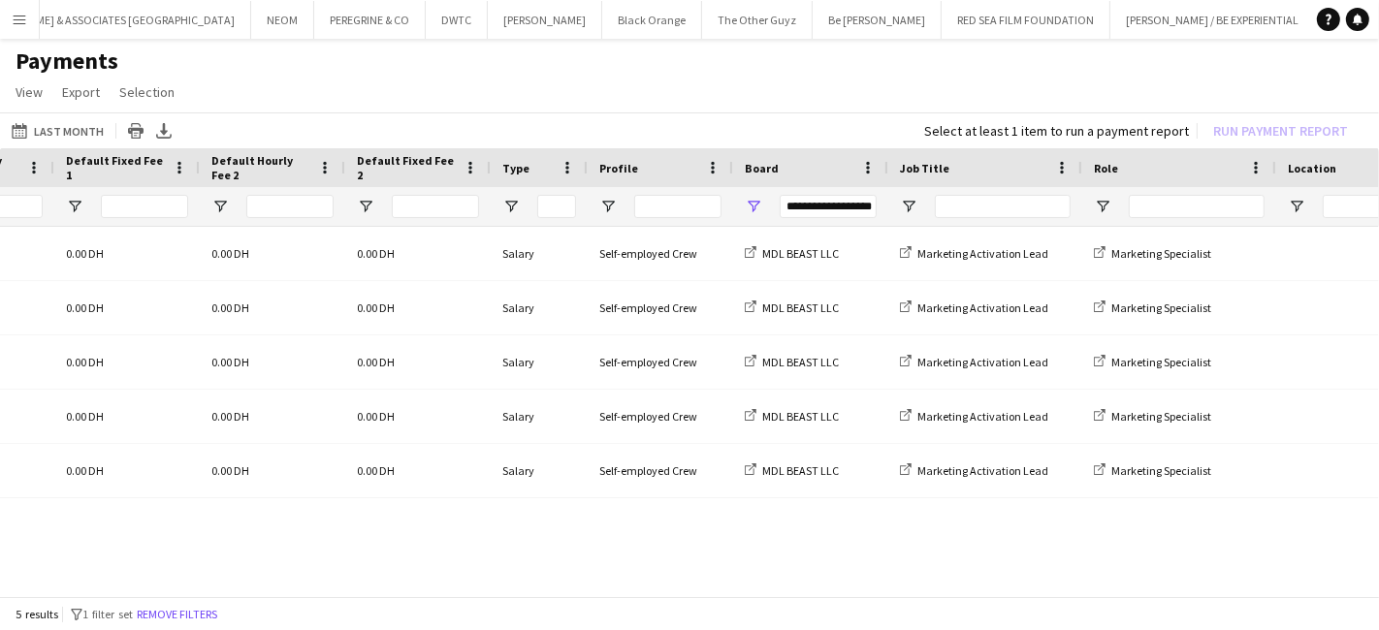
click at [797, 101] on app-page-menu "View Customise view Customise filters Reset Filters Reset View Reset All Export…" at bounding box center [689, 94] width 1379 height 37
drag, startPoint x: 902, startPoint y: 599, endPoint x: 839, endPoint y: 610, distance: 63.9
click at [839, 610] on div "5 results filter-1 1 filter set Remove filters" at bounding box center [689, 613] width 1379 height 33
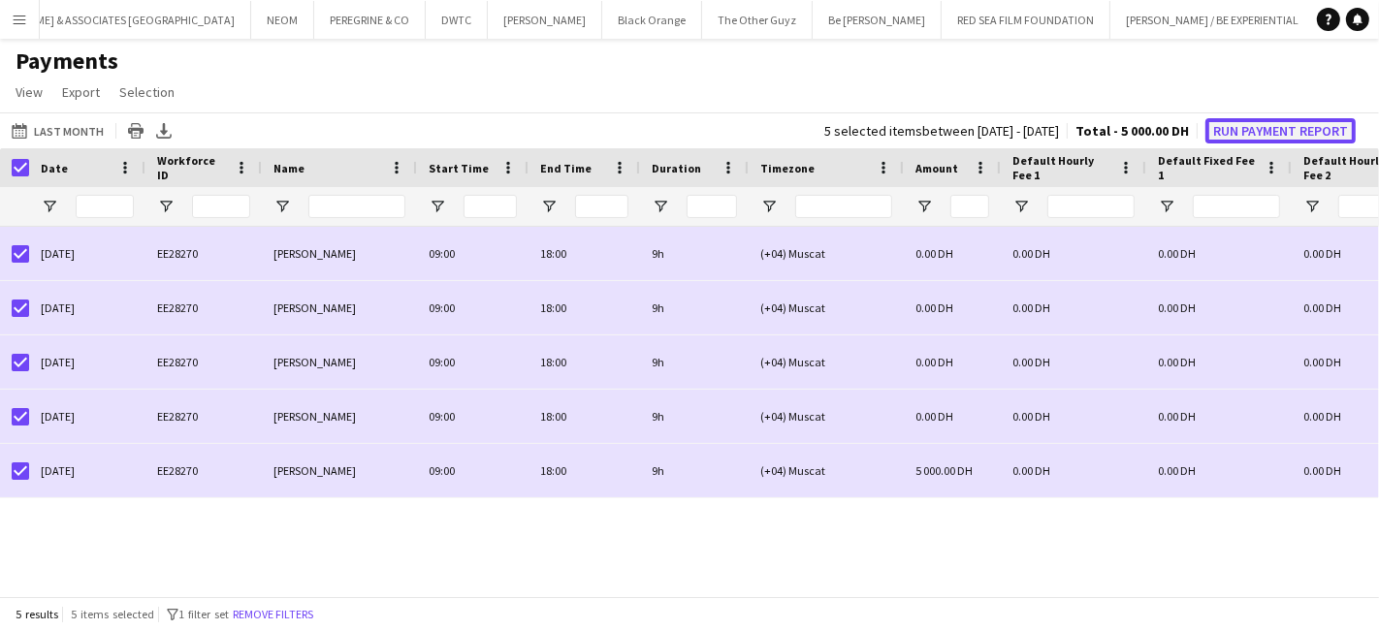
click at [1306, 128] on button "Run Payment Report" at bounding box center [1281, 130] width 150 height 25
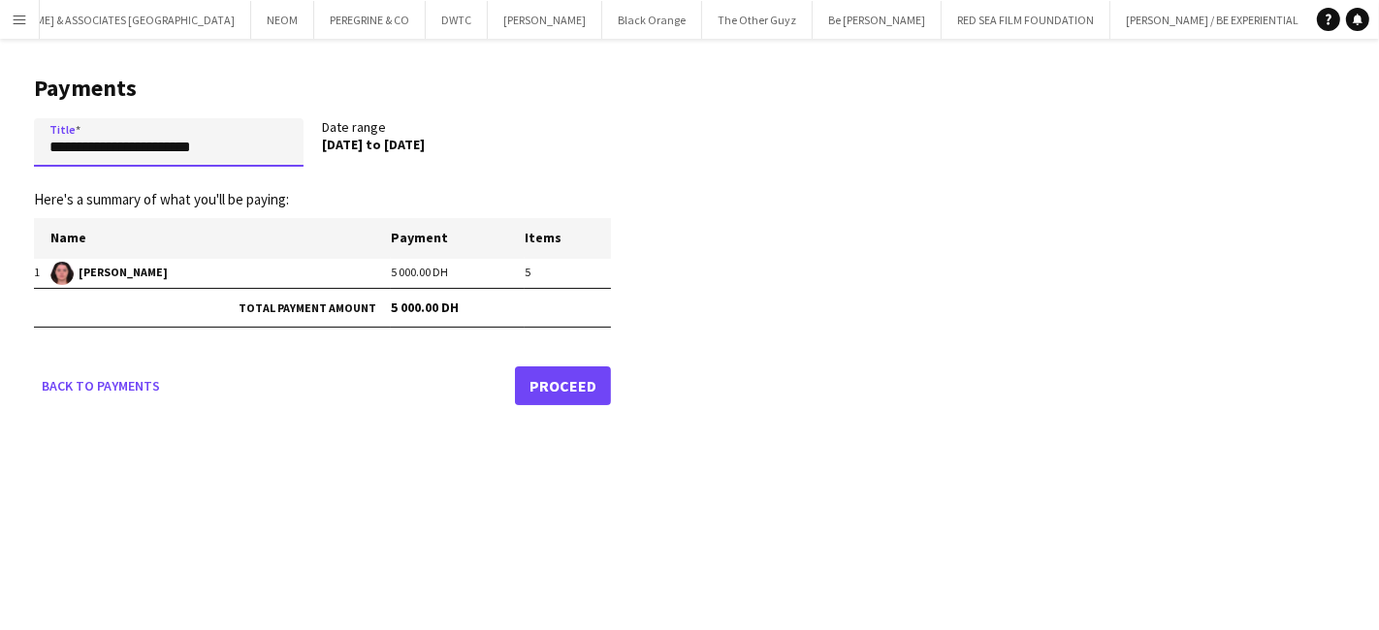
drag, startPoint x: 246, startPoint y: 147, endPoint x: -50, endPoint y: 117, distance: 298.3
click at [0, 117] on html "Menu Boards Boards Boards All jobs Status Workforce Workforce My Workforce Recr…" at bounding box center [689, 315] width 1379 height 630
paste input "**********"
type input "**********"
click at [576, 384] on link "Proceed" at bounding box center [563, 385] width 96 height 39
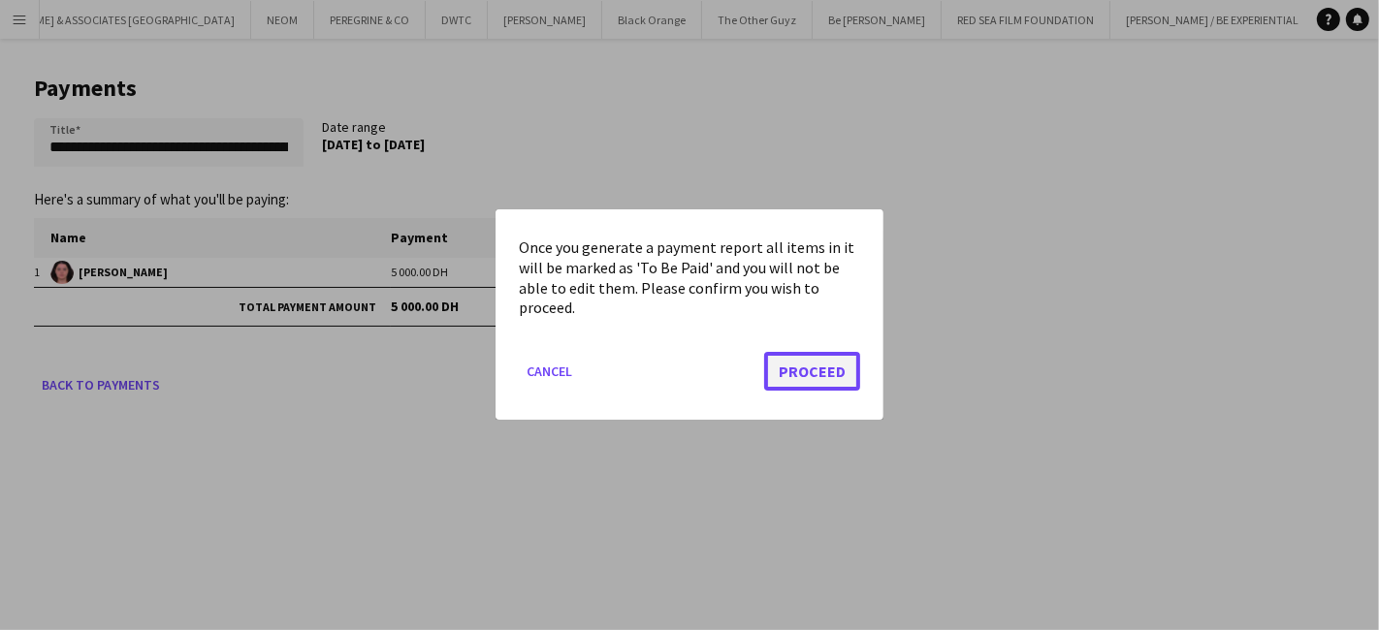
click at [808, 371] on button "Proceed" at bounding box center [812, 372] width 96 height 39
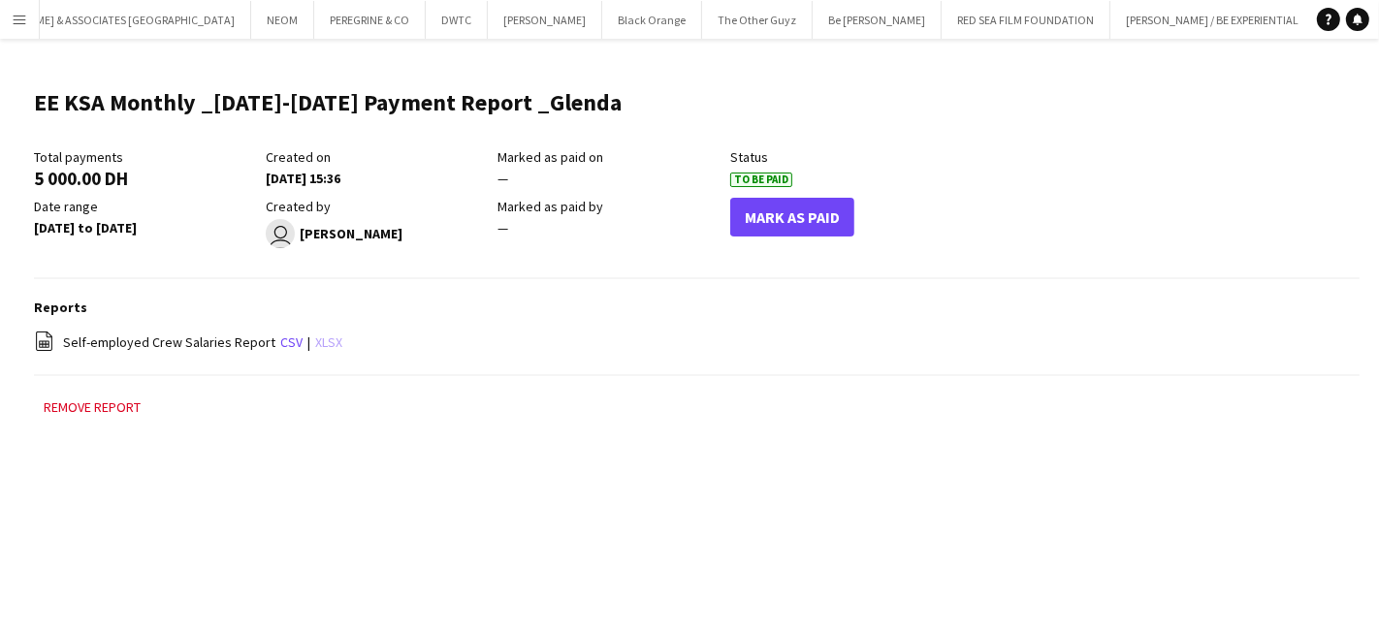
click at [315, 340] on link "xlsx" at bounding box center [328, 342] width 27 height 17
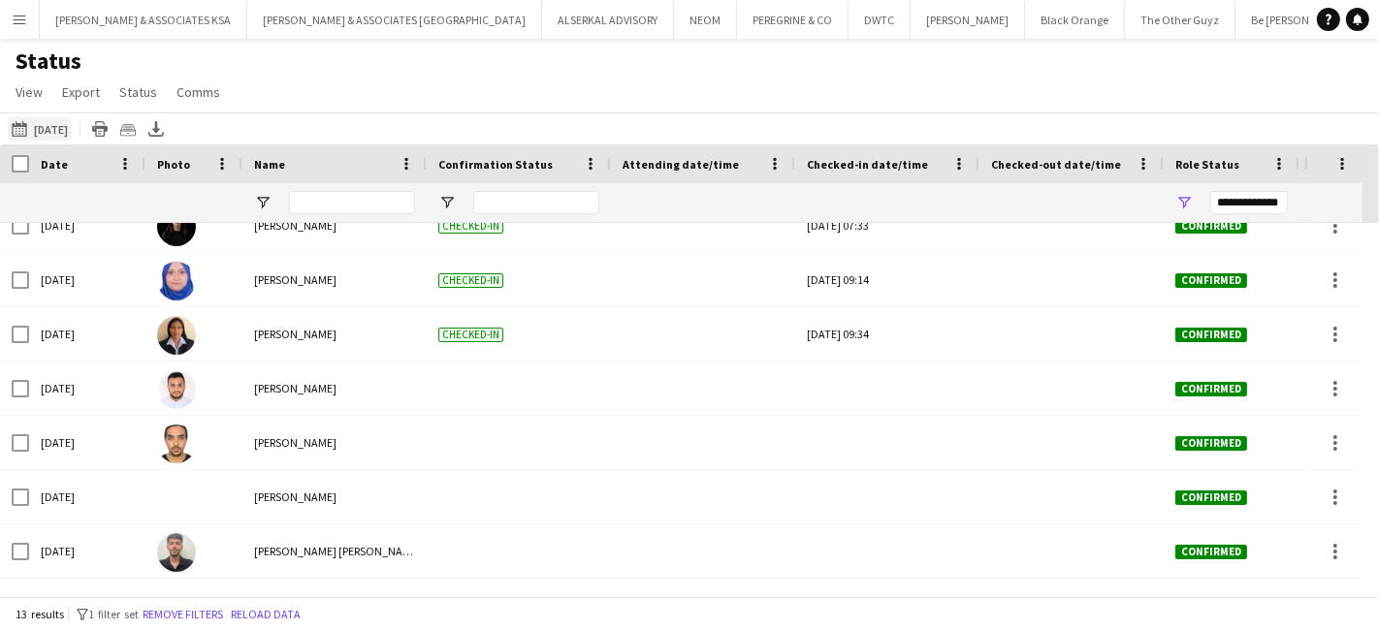
click at [61, 118] on button "[DATE] to [DATE] [DATE]" at bounding box center [40, 128] width 64 height 23
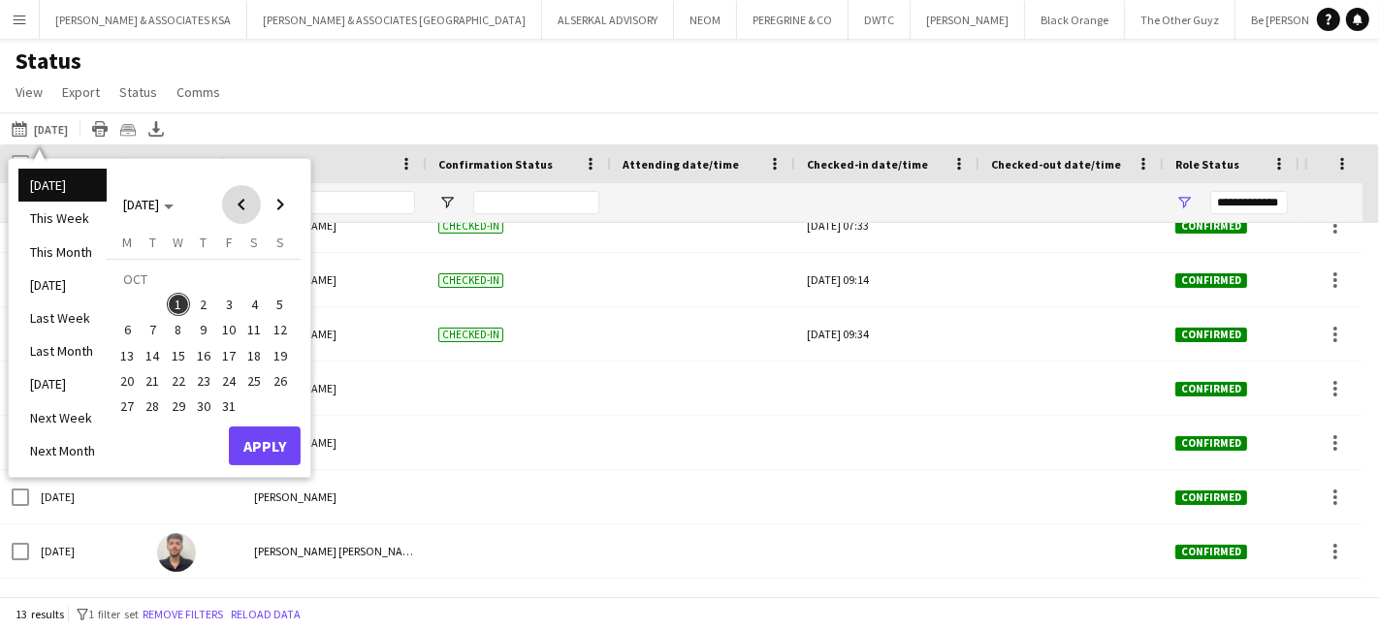
click at [246, 195] on span "Previous month" at bounding box center [241, 204] width 39 height 39
click at [119, 306] on span "1" at bounding box center [126, 304] width 23 height 23
click at [150, 412] on span "30" at bounding box center [153, 406] width 23 height 23
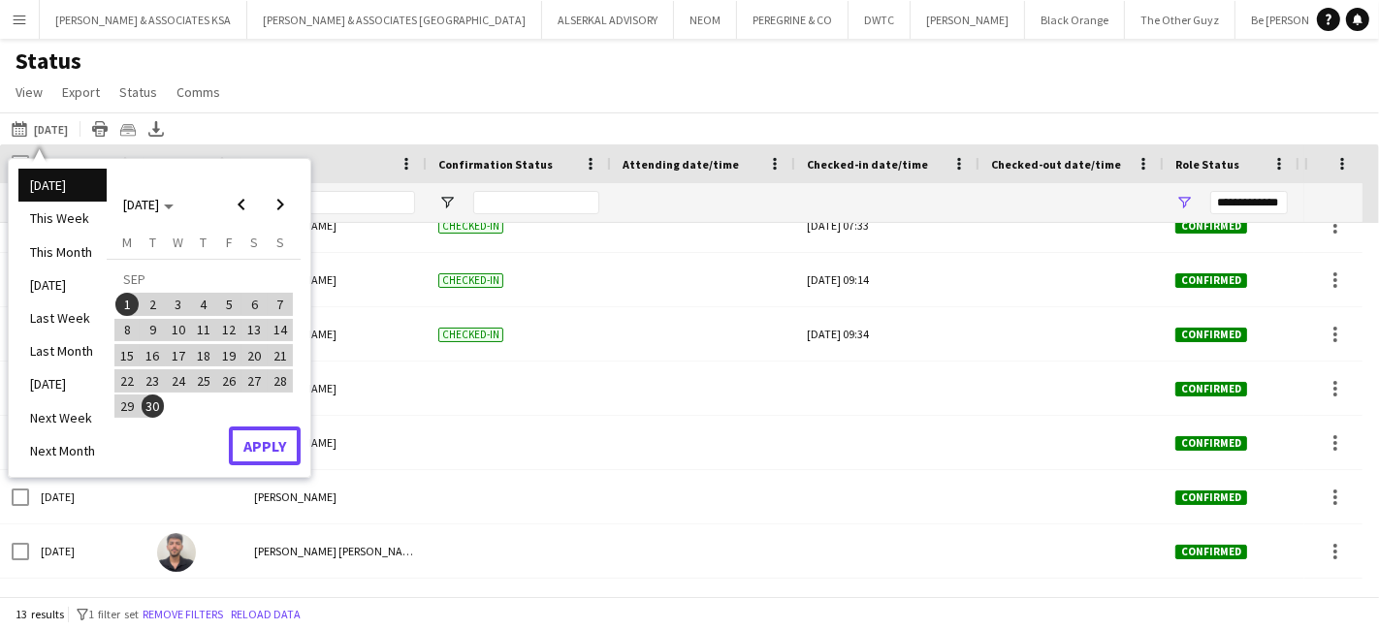
click at [233, 450] on button "Apply" at bounding box center [265, 446] width 72 height 39
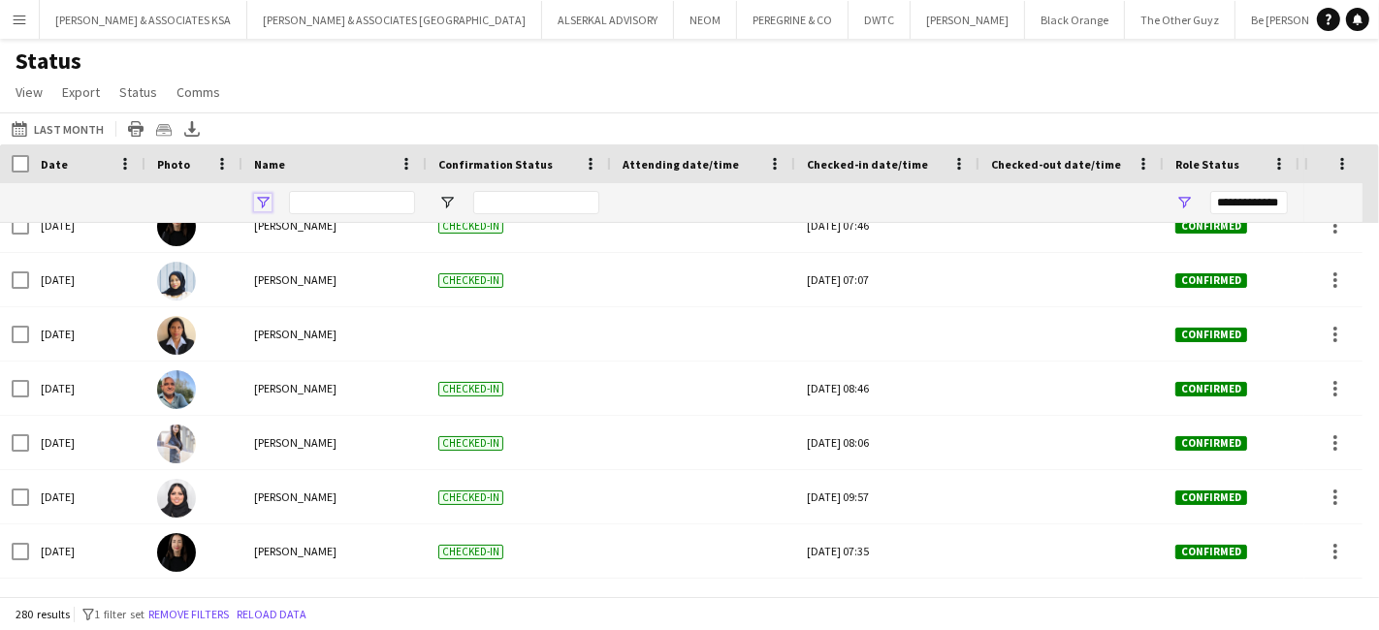
click at [268, 196] on span "Open Filter Menu" at bounding box center [262, 202] width 17 height 17
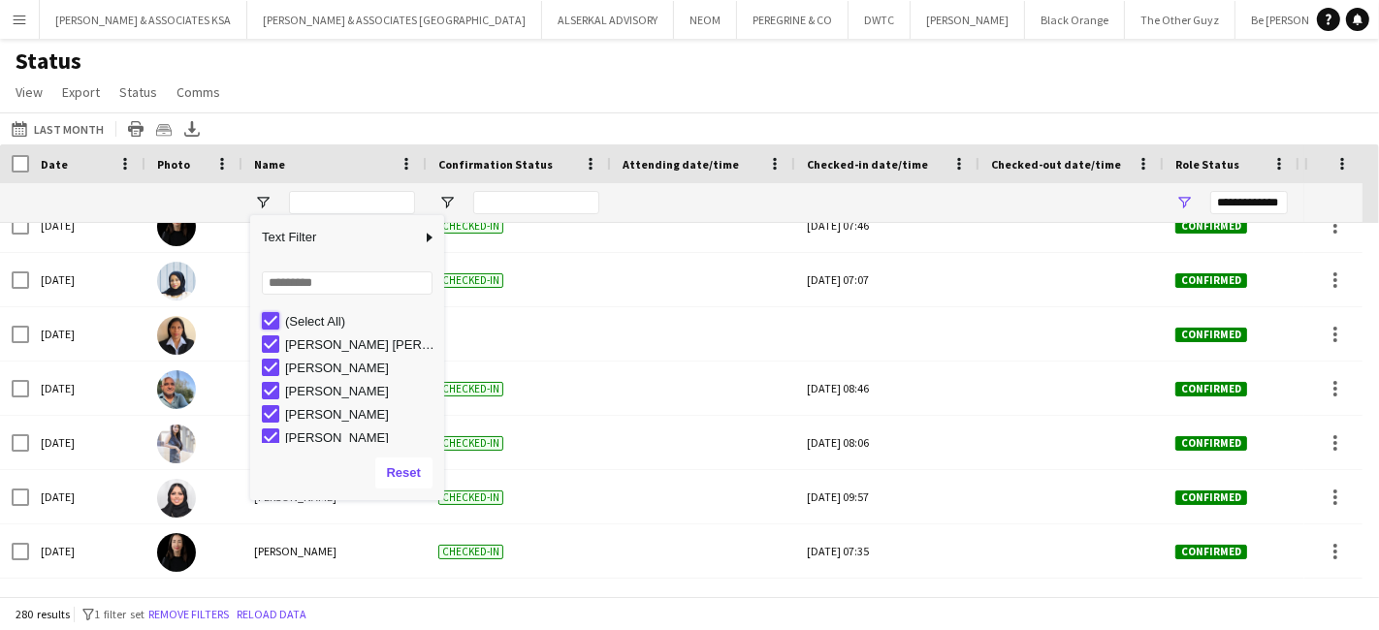
type input "***"
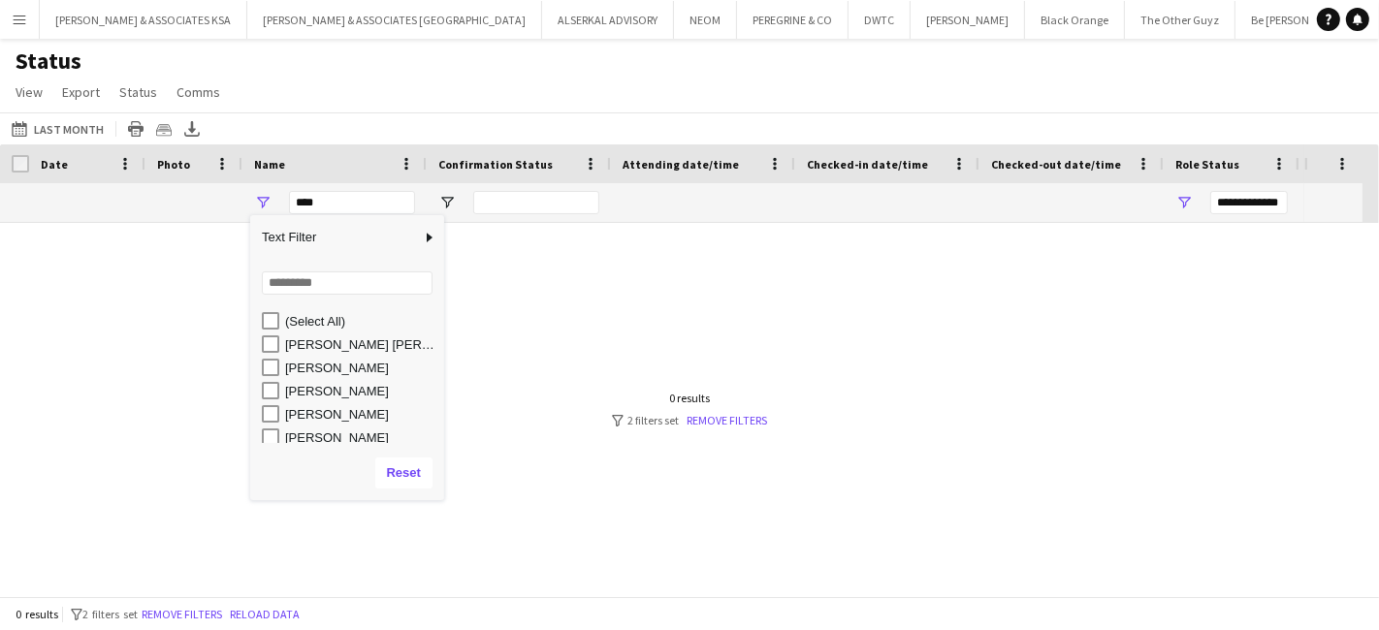
type input "***"
type input "**********"
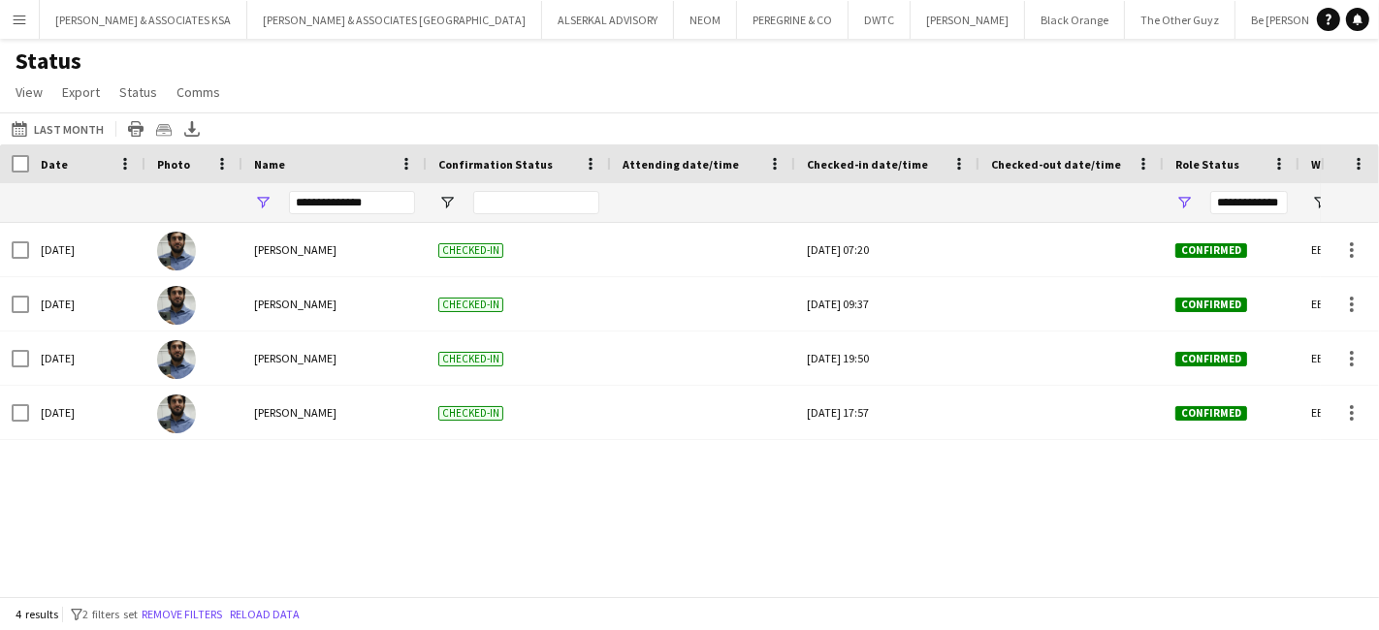
drag, startPoint x: 363, startPoint y: 87, endPoint x: 383, endPoint y: 146, distance: 62.6
click at [363, 87] on div "Status View Views Default view New view Update view Delete view Edit name Custo…" at bounding box center [689, 80] width 1379 height 66
